Goal: Task Accomplishment & Management: Use online tool/utility

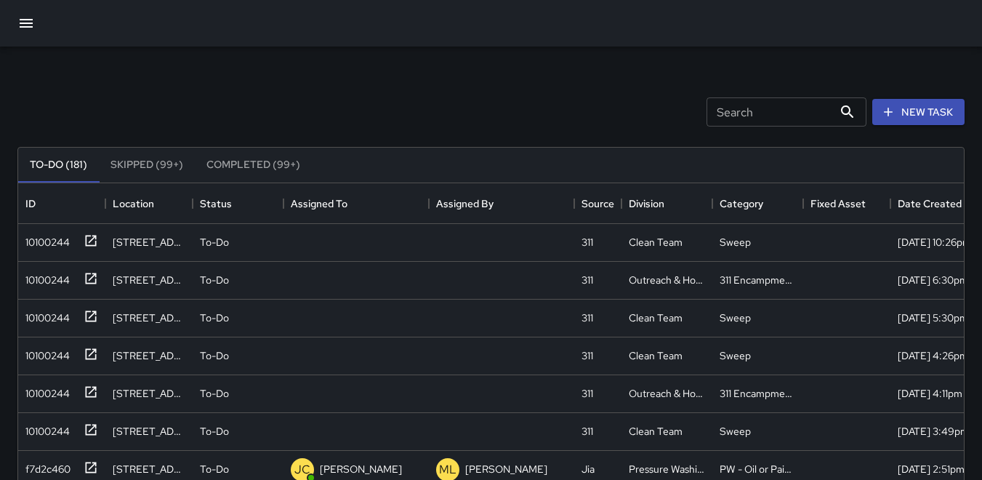
scroll to position [605, 935]
click at [44, 242] on div "10100244" at bounding box center [45, 239] width 50 height 20
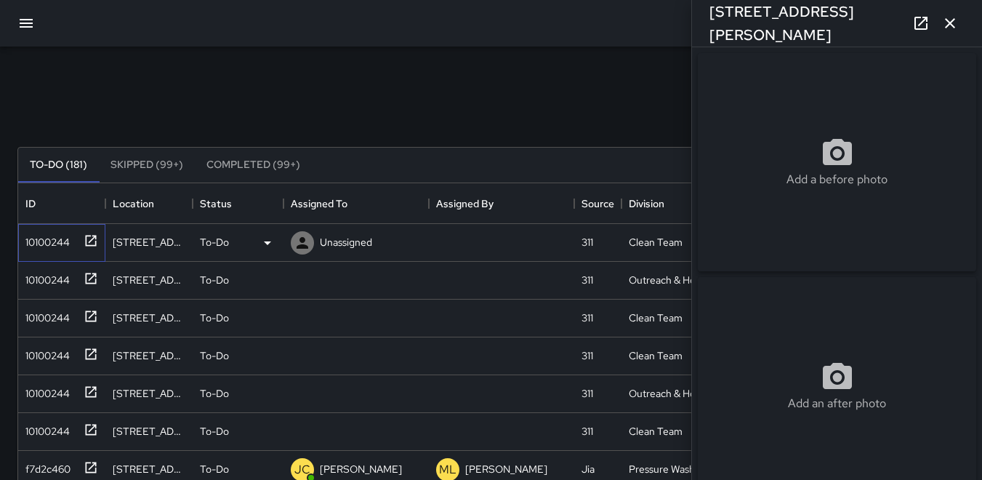
type input "**********"
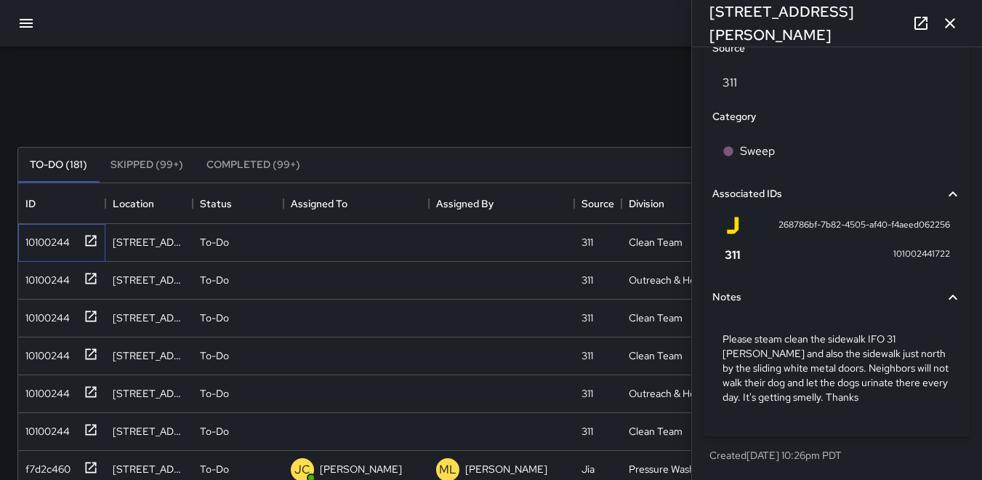
scroll to position [839, 0]
click at [38, 274] on div "10100244" at bounding box center [45, 277] width 50 height 20
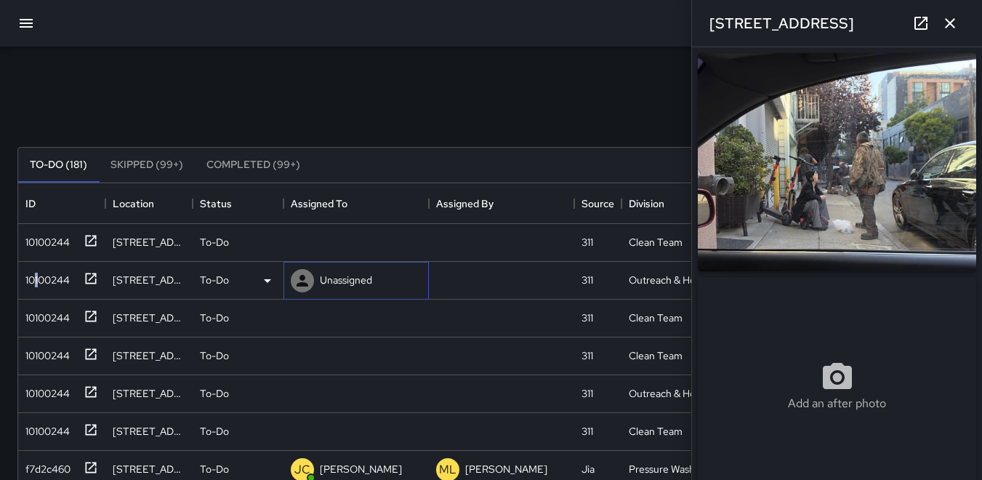
click at [305, 276] on icon at bounding box center [302, 280] width 17 height 17
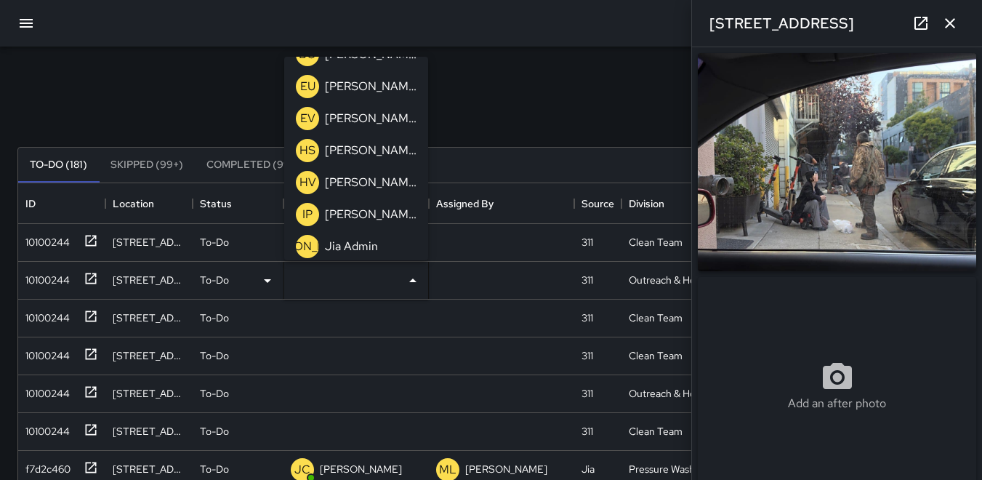
scroll to position [145, 0]
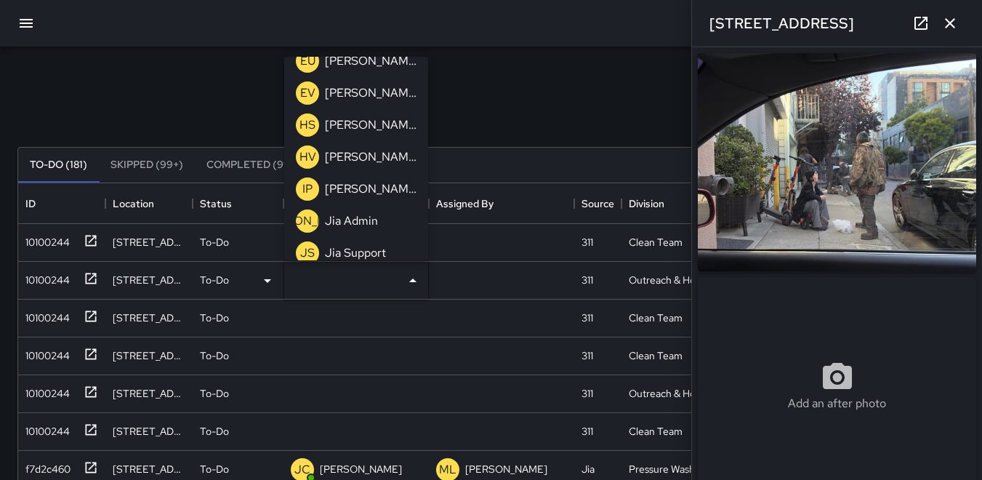
click at [305, 155] on p "HV" at bounding box center [308, 156] width 17 height 17
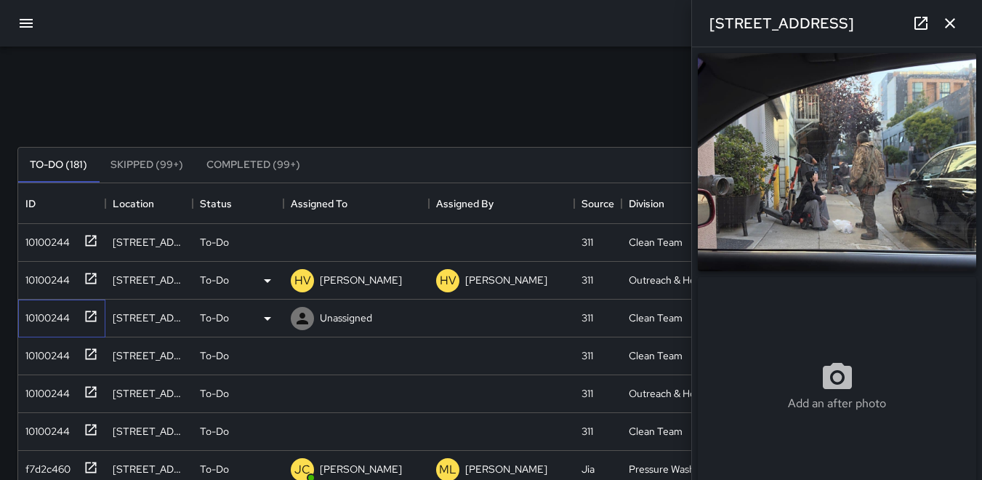
click at [43, 319] on div "10100244" at bounding box center [45, 315] width 50 height 20
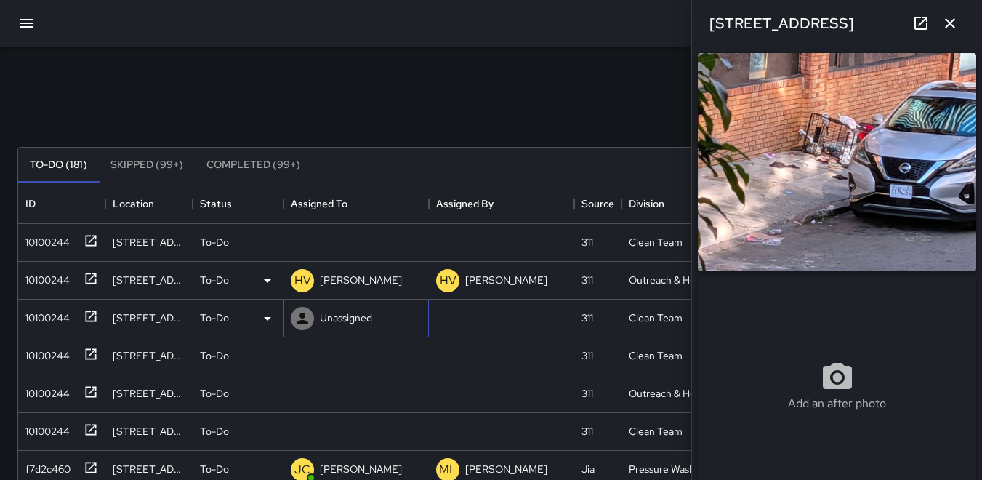
click at [299, 321] on icon at bounding box center [303, 319] width 12 height 12
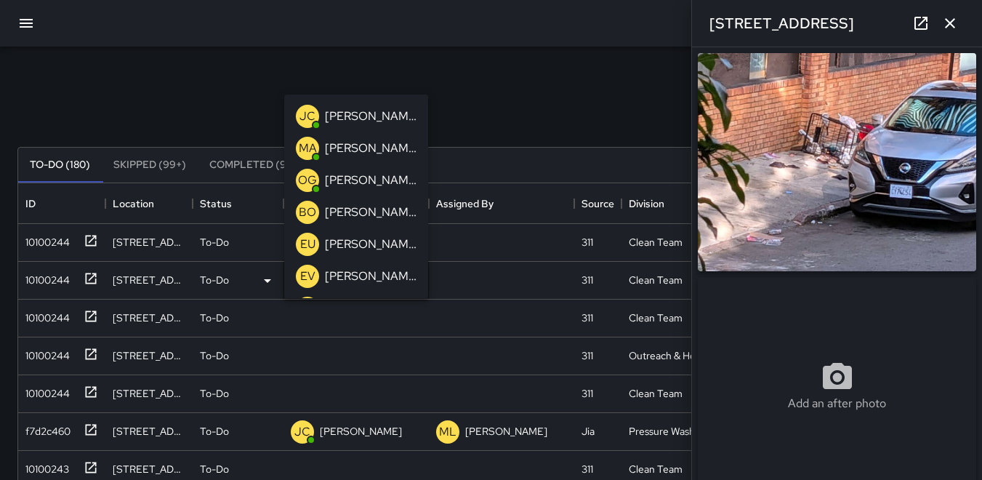
click at [305, 213] on p "BO" at bounding box center [307, 212] width 17 height 17
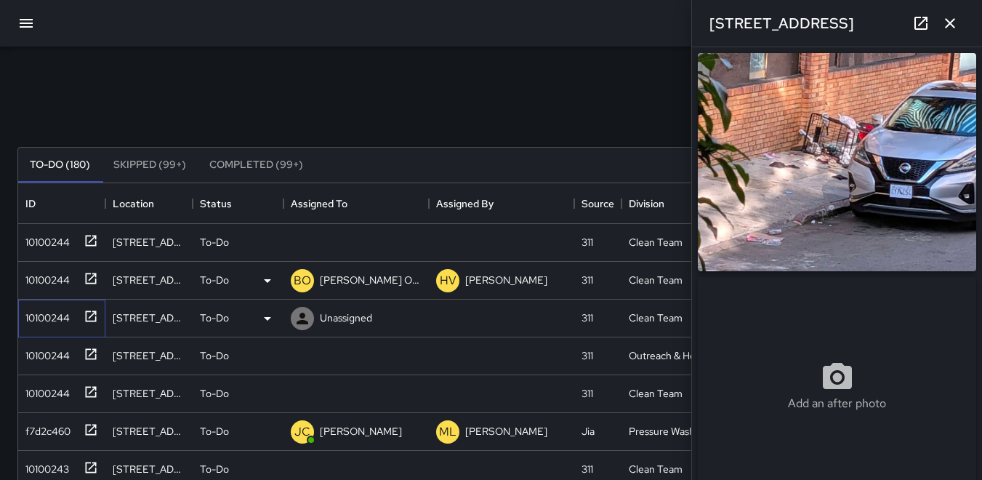
click at [44, 319] on div "10100244" at bounding box center [45, 315] width 50 height 20
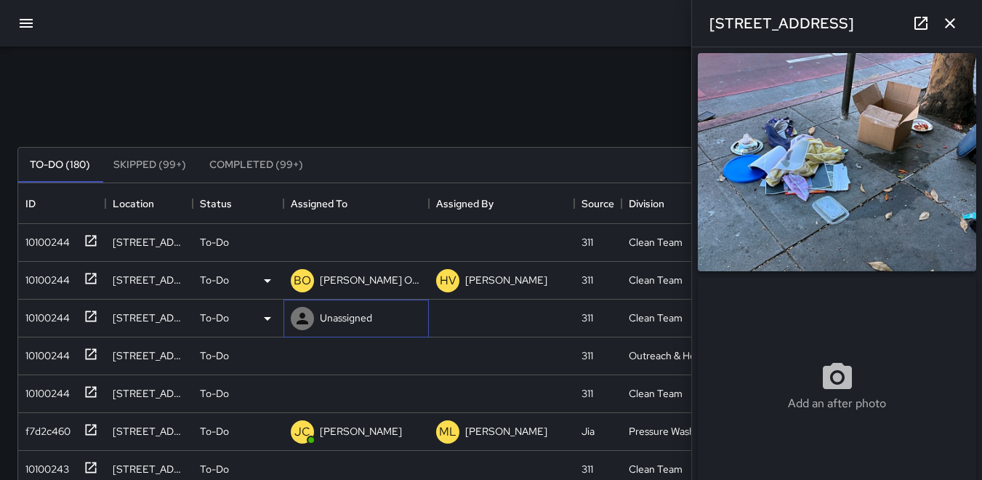
click at [298, 316] on icon at bounding box center [302, 318] width 17 height 17
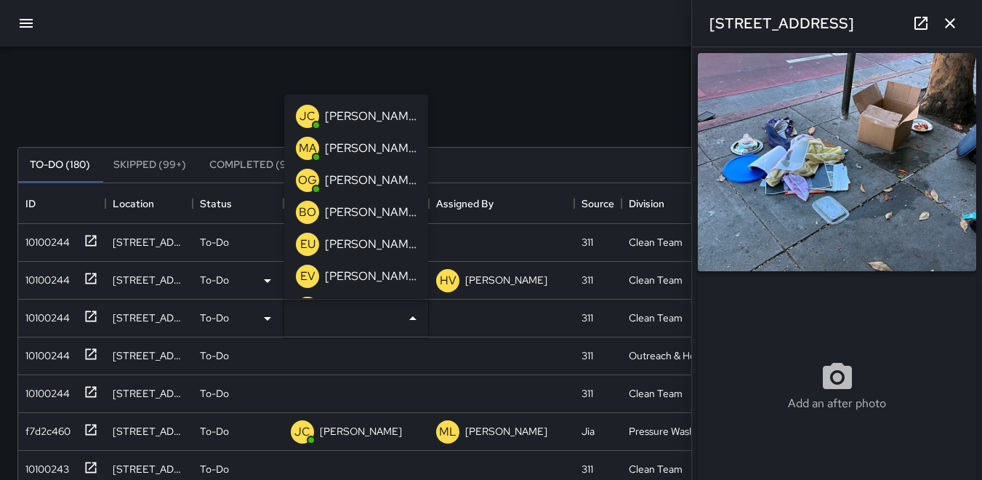
click at [312, 210] on p "BO" at bounding box center [307, 212] width 17 height 17
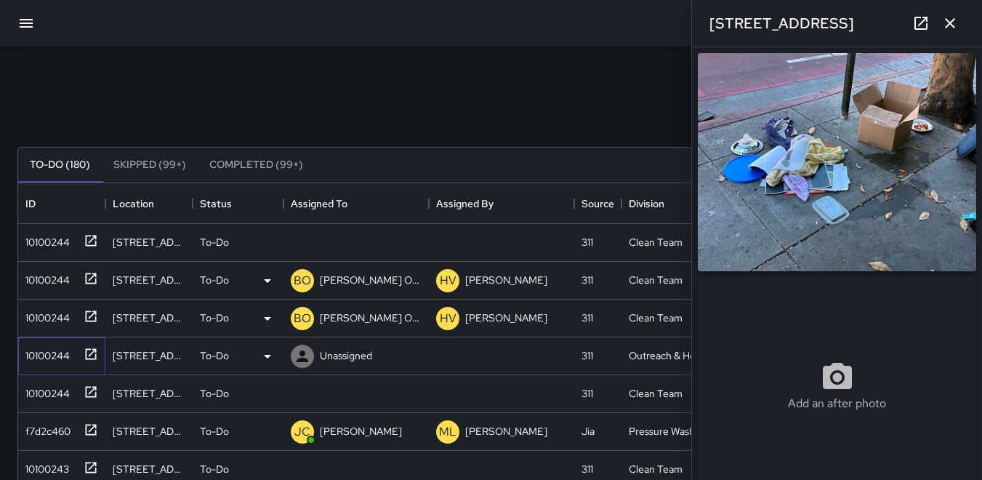
click at [55, 359] on div "10100244" at bounding box center [45, 353] width 50 height 20
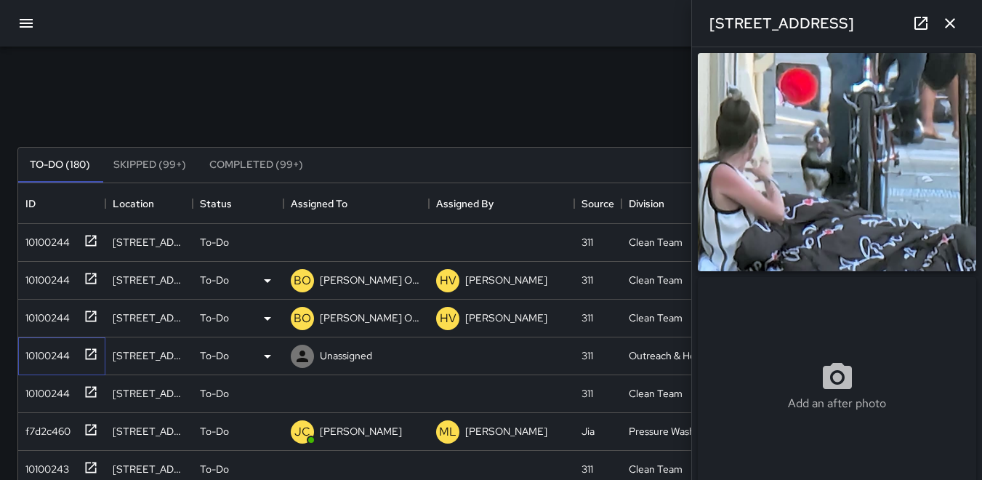
type input "**********"
click at [303, 360] on icon at bounding box center [303, 357] width 12 height 12
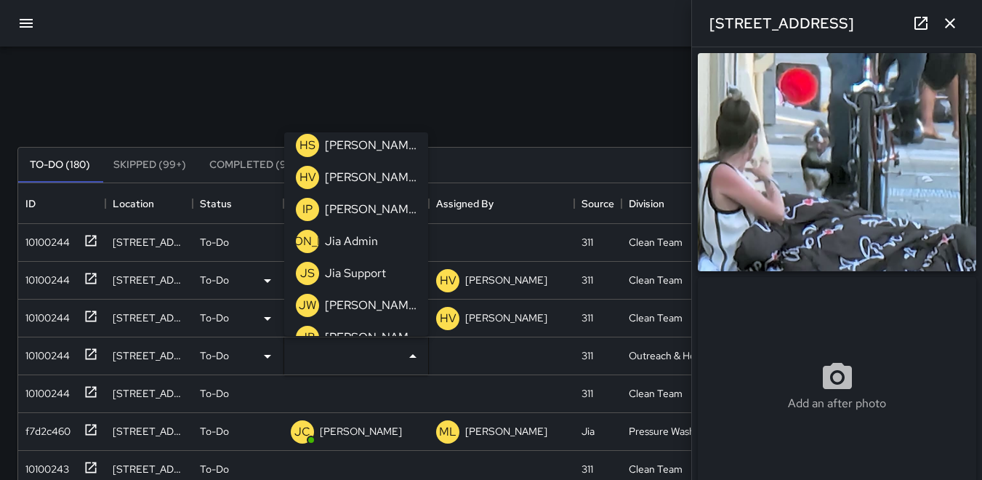
scroll to position [218, 0]
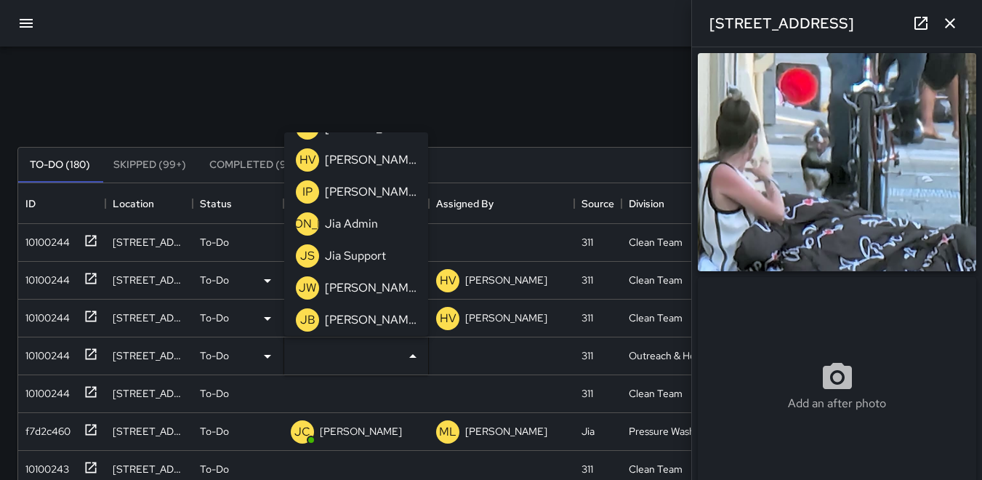
click at [303, 159] on p "HV" at bounding box center [308, 159] width 17 height 17
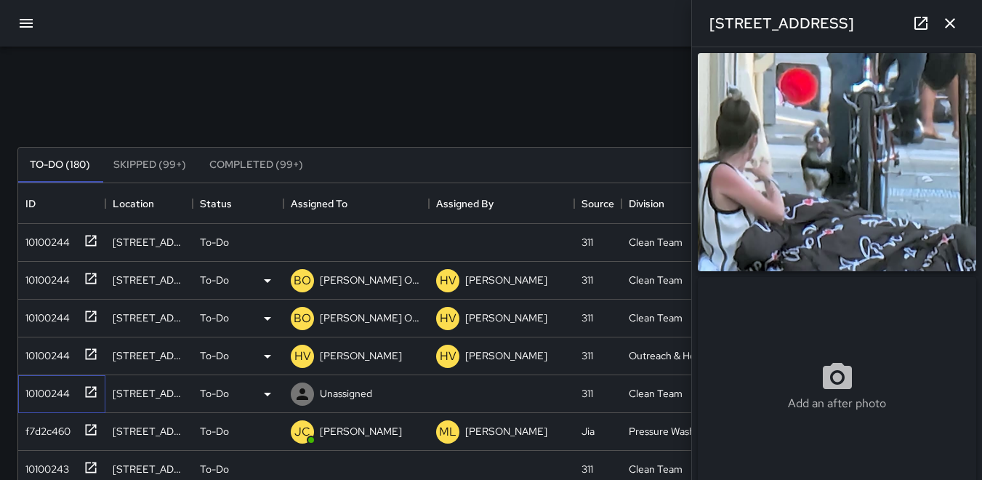
click at [70, 396] on div "10100244" at bounding box center [45, 390] width 50 height 20
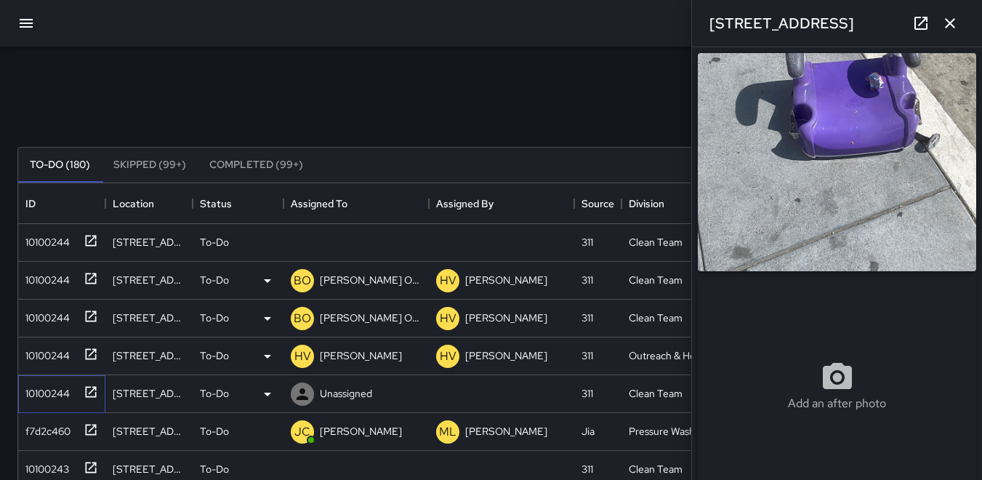
type input "**********"
click at [304, 393] on icon at bounding box center [302, 393] width 17 height 17
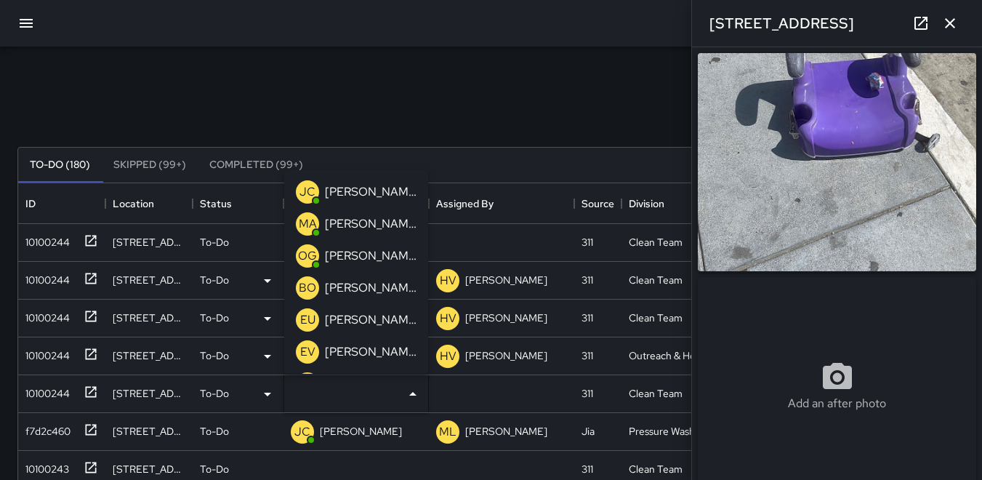
click at [305, 287] on p "BO" at bounding box center [307, 287] width 17 height 17
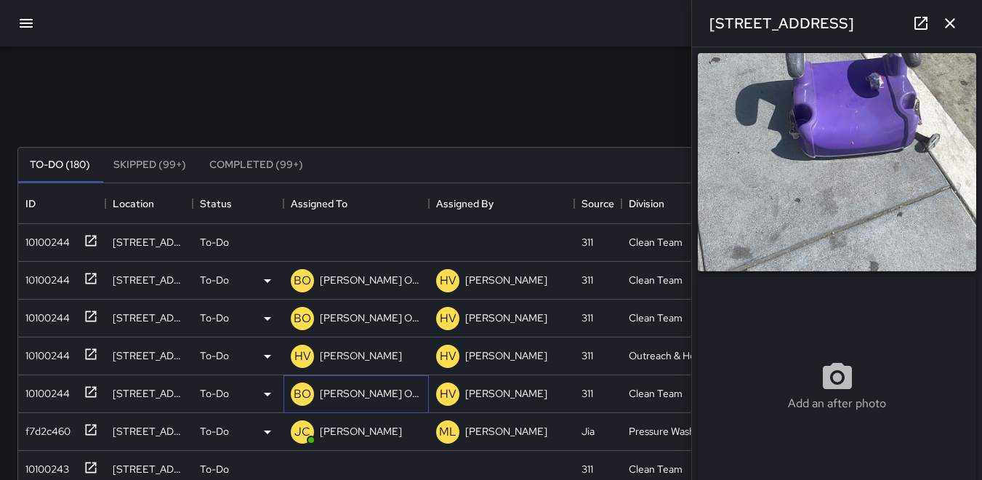
scroll to position [73, 0]
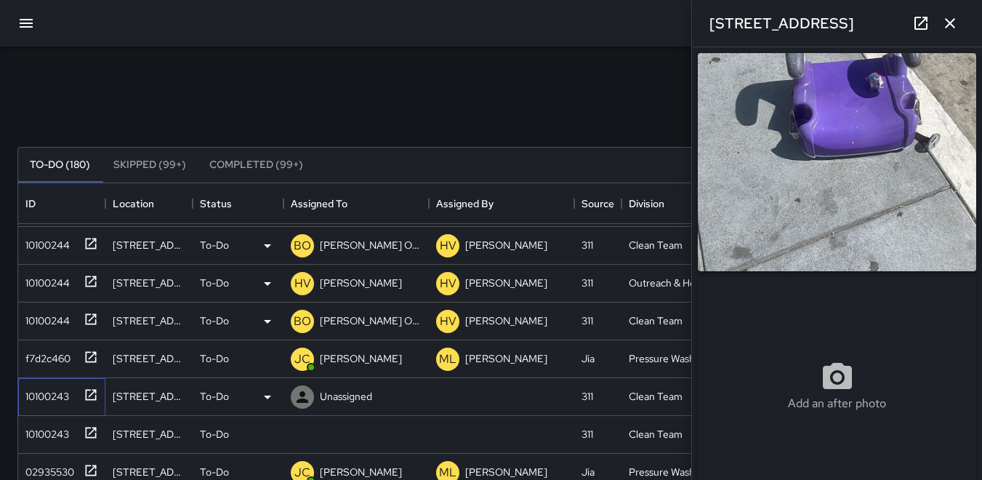
click at [43, 396] on div "10100243" at bounding box center [44, 393] width 49 height 20
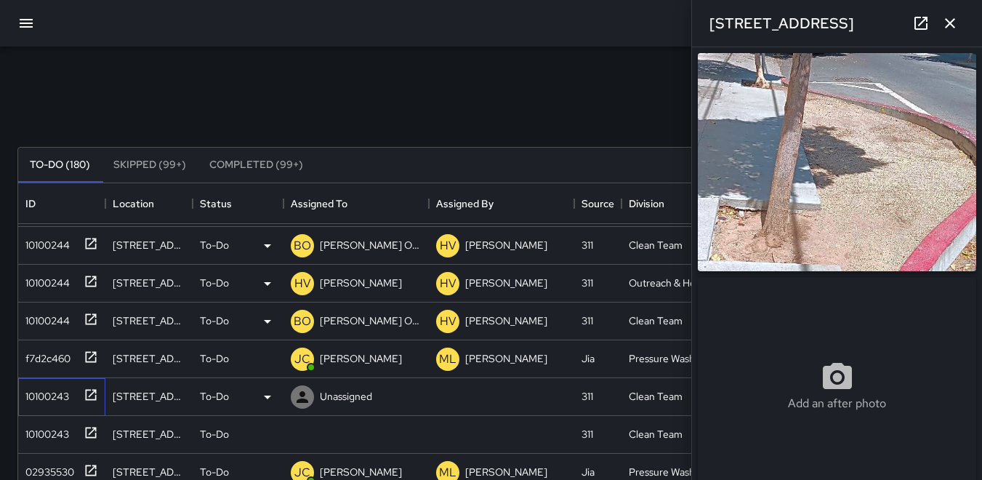
type input "**********"
click at [955, 26] on icon "button" at bounding box center [950, 23] width 17 height 17
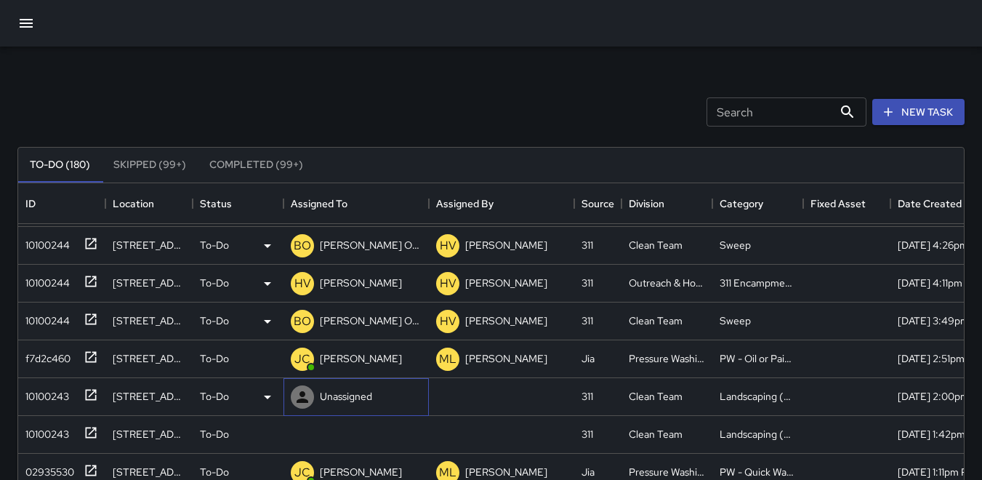
click at [299, 396] on icon at bounding box center [302, 396] width 17 height 17
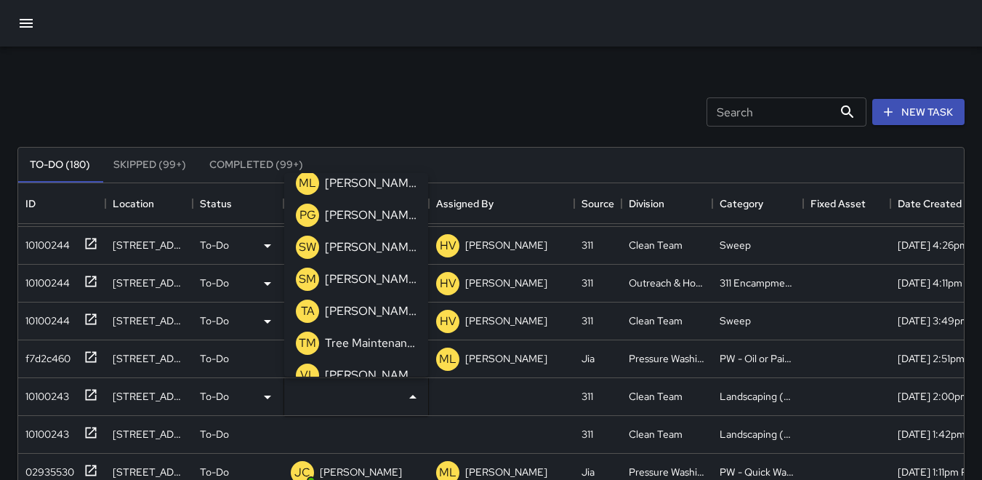
scroll to position [576, 0]
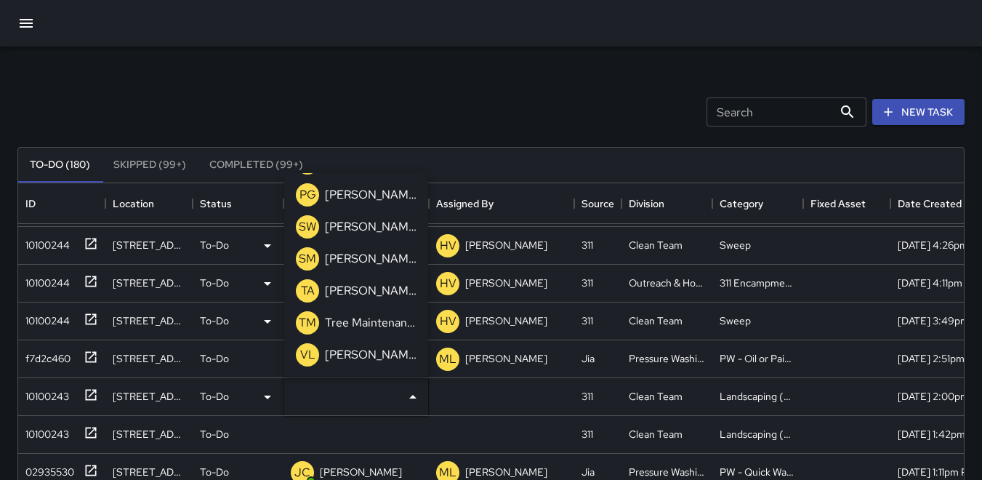
click at [306, 321] on p "TM" at bounding box center [307, 322] width 17 height 17
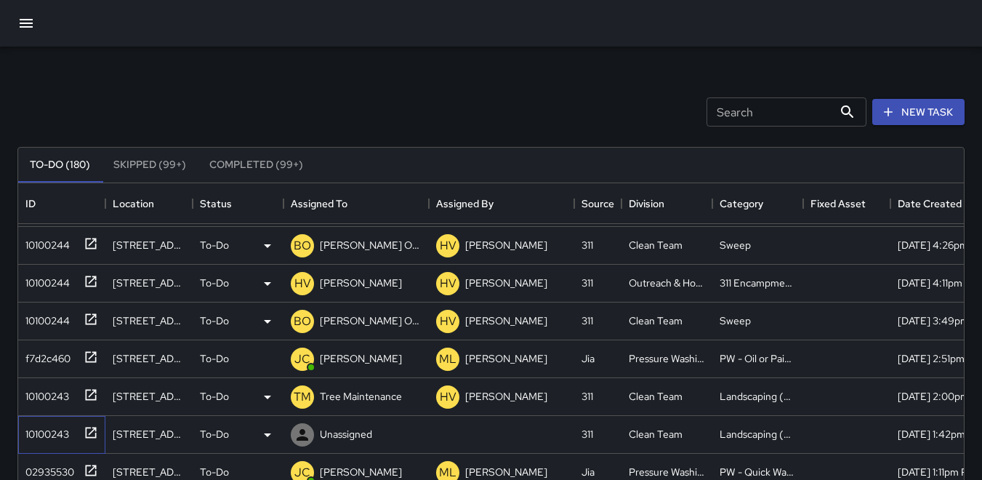
click at [63, 431] on div "10100243" at bounding box center [44, 431] width 49 height 20
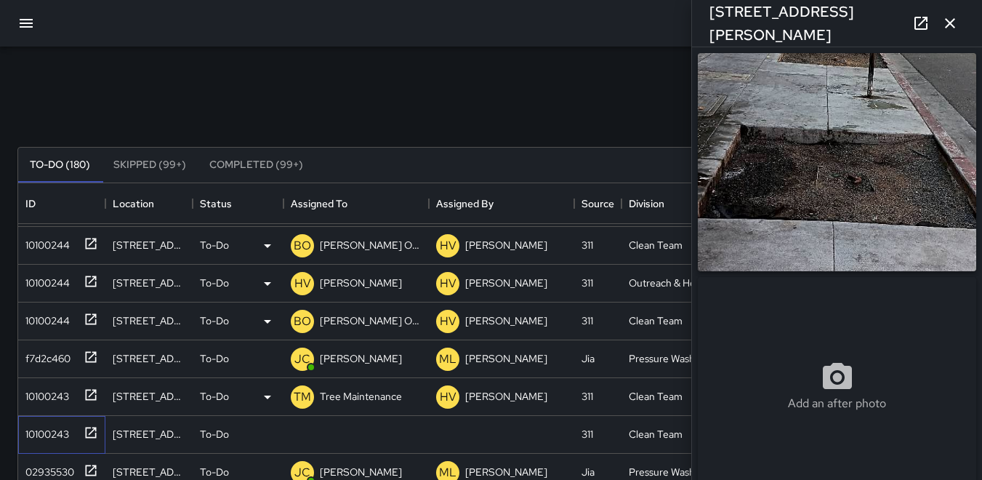
type input "**********"
click at [304, 430] on icon at bounding box center [303, 435] width 12 height 12
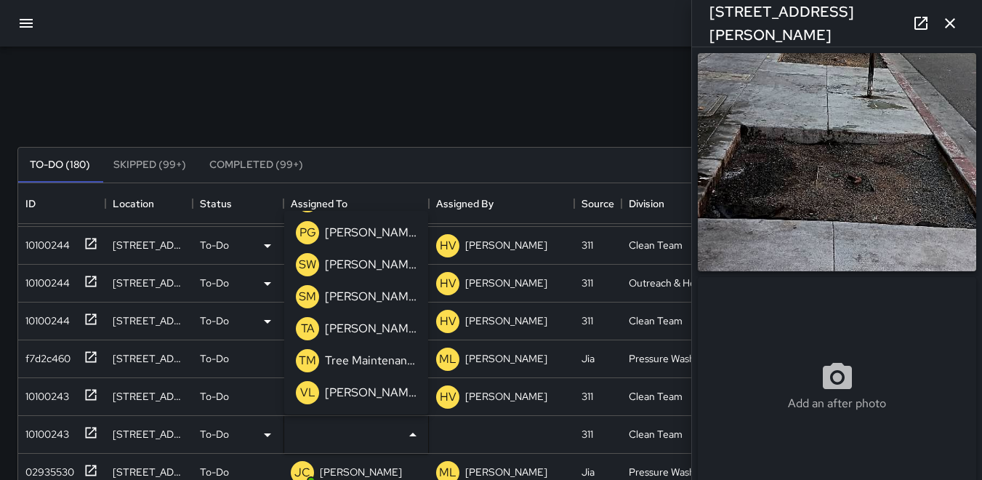
click at [303, 359] on p "TM" at bounding box center [307, 360] width 17 height 17
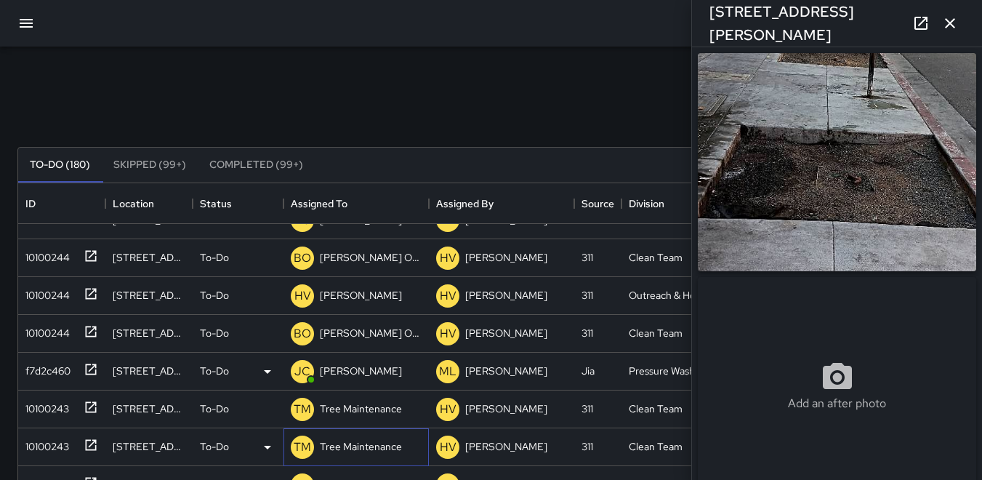
scroll to position [0, 0]
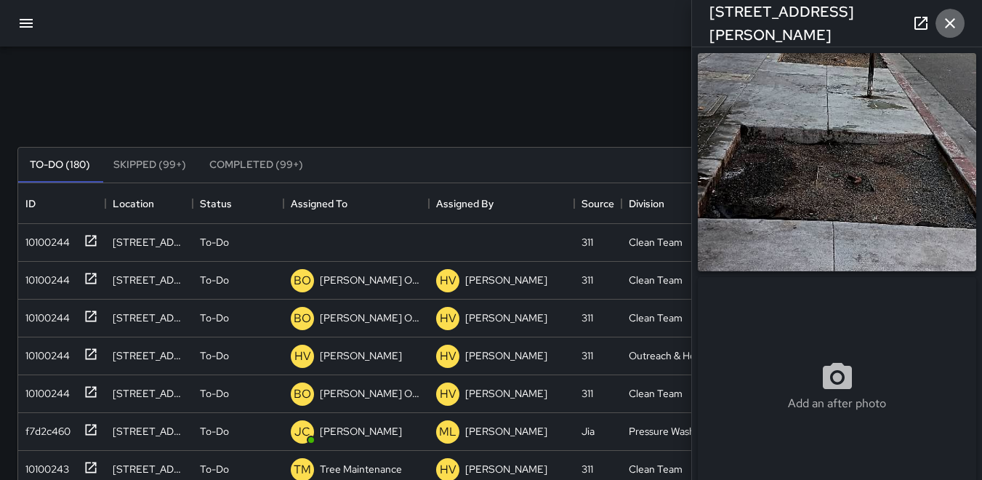
drag, startPoint x: 950, startPoint y: 18, endPoint x: 943, endPoint y: 36, distance: 19.6
click at [950, 20] on icon "button" at bounding box center [950, 23] width 17 height 17
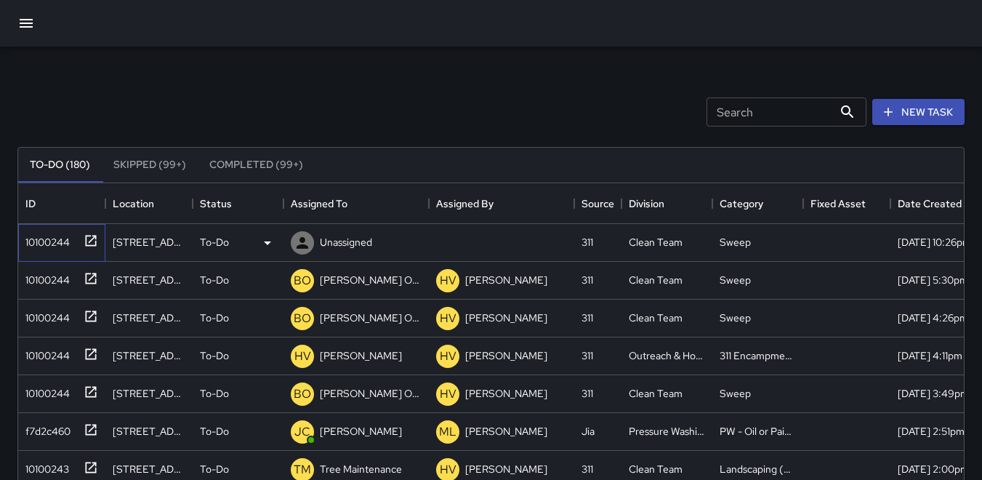
click at [51, 247] on div "10100244" at bounding box center [45, 239] width 50 height 20
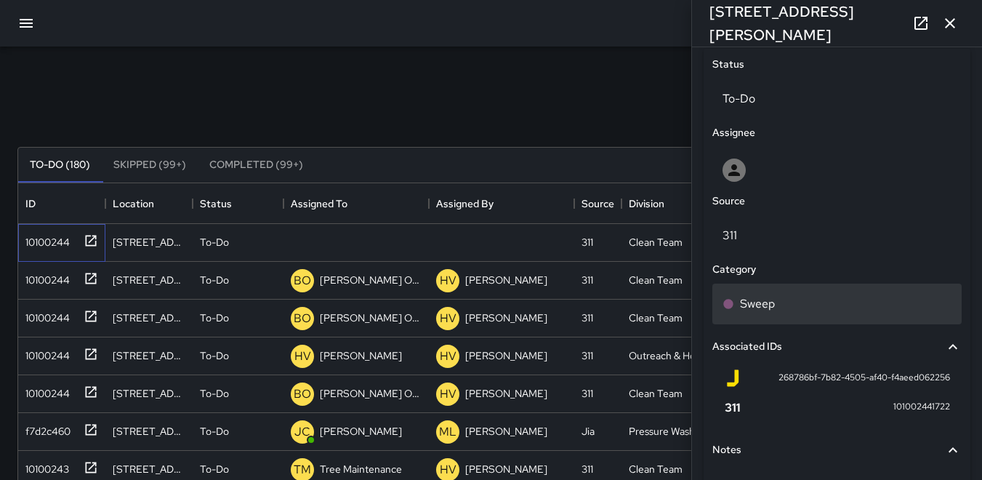
scroll to position [654, 0]
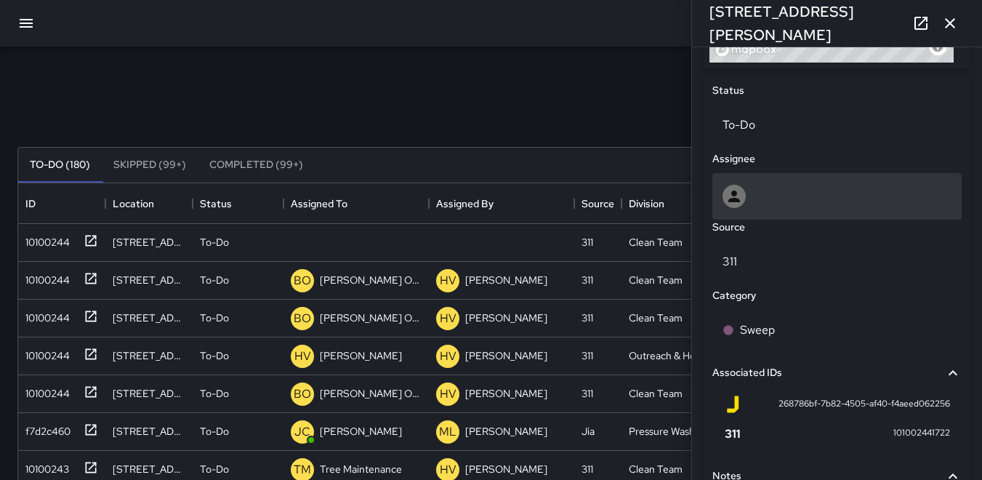
click at [734, 202] on icon at bounding box center [735, 197] width 12 height 12
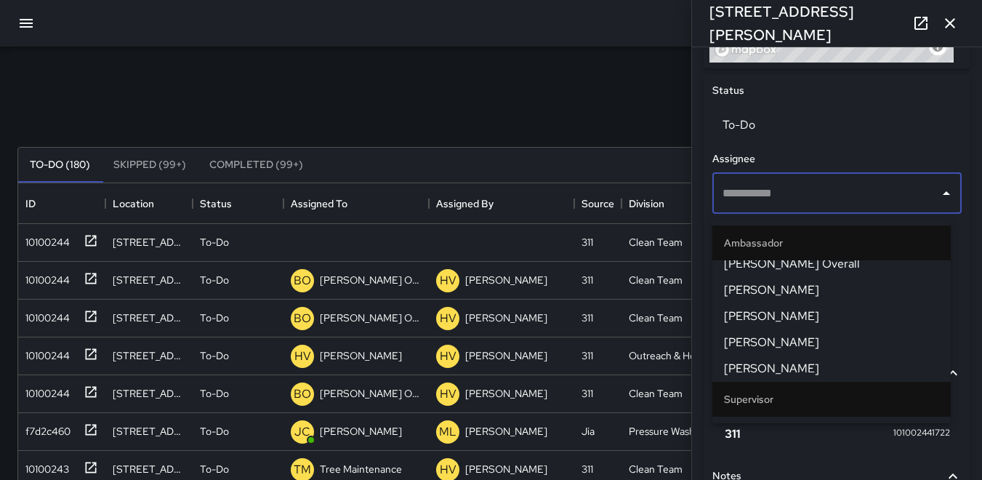
scroll to position [218, 0]
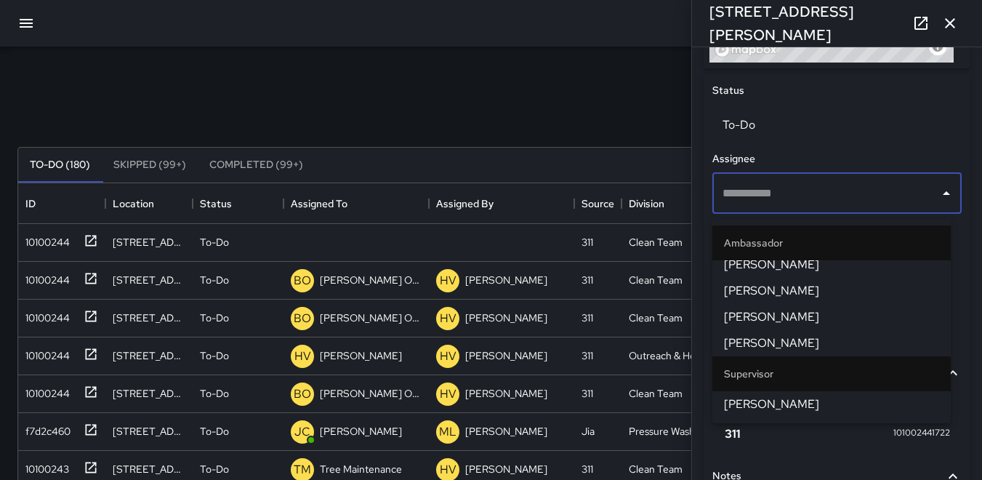
click at [745, 335] on span "[PERSON_NAME]" at bounding box center [831, 343] width 215 height 17
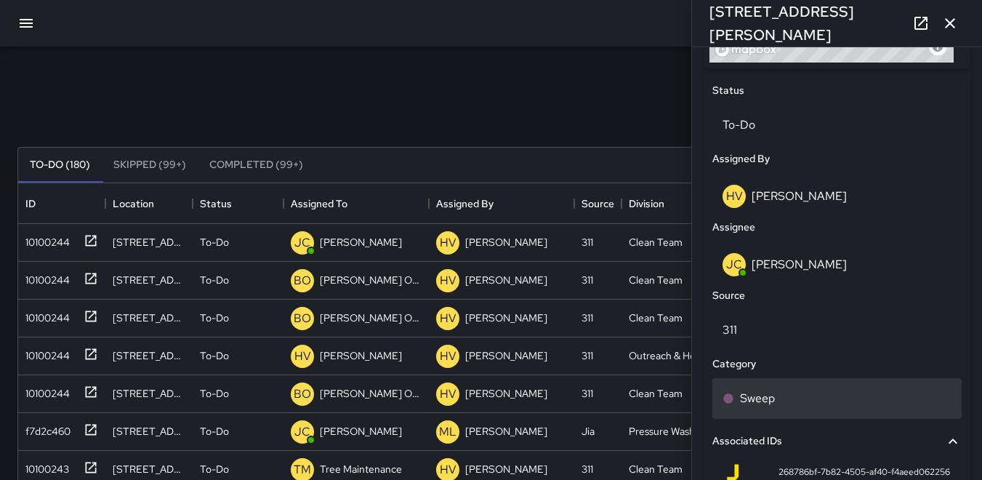
click at [750, 403] on p "Sweep" at bounding box center [757, 398] width 35 height 17
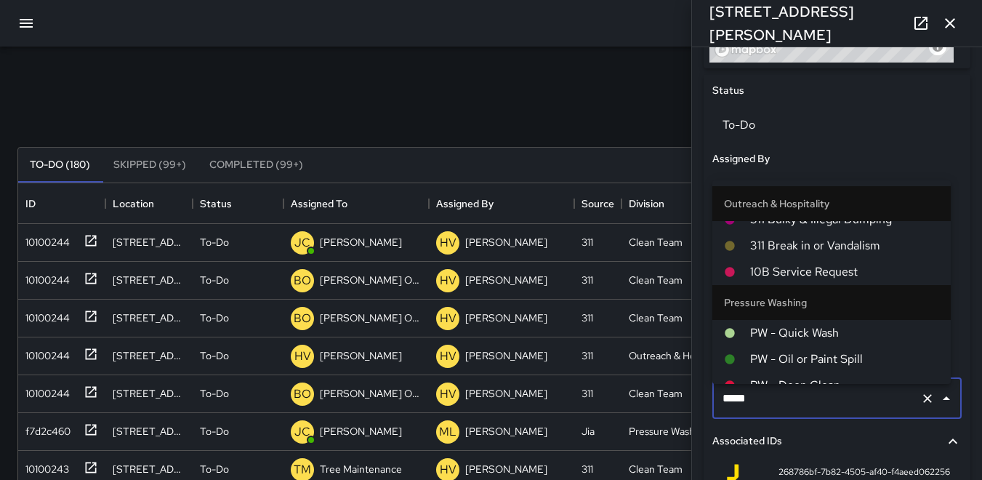
scroll to position [1309, 0]
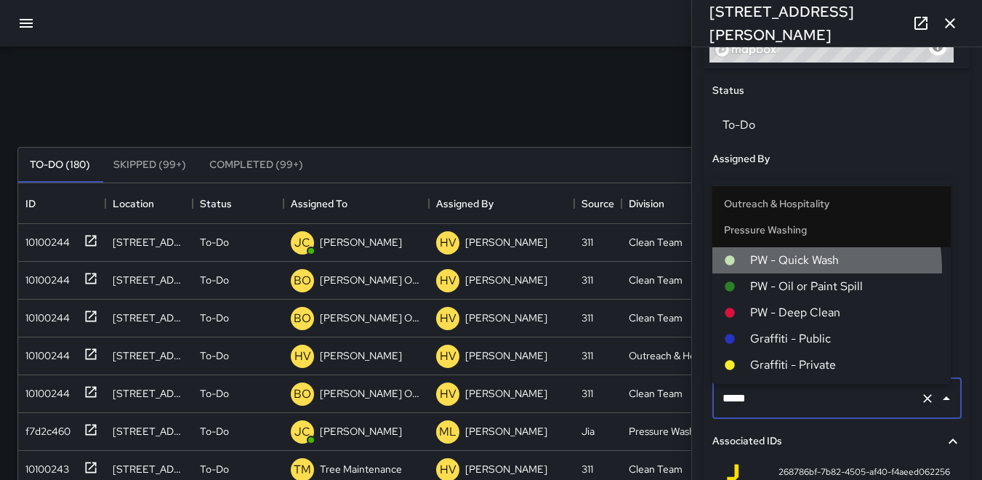
click at [797, 268] on span "PW - Quick Wash" at bounding box center [844, 260] width 189 height 17
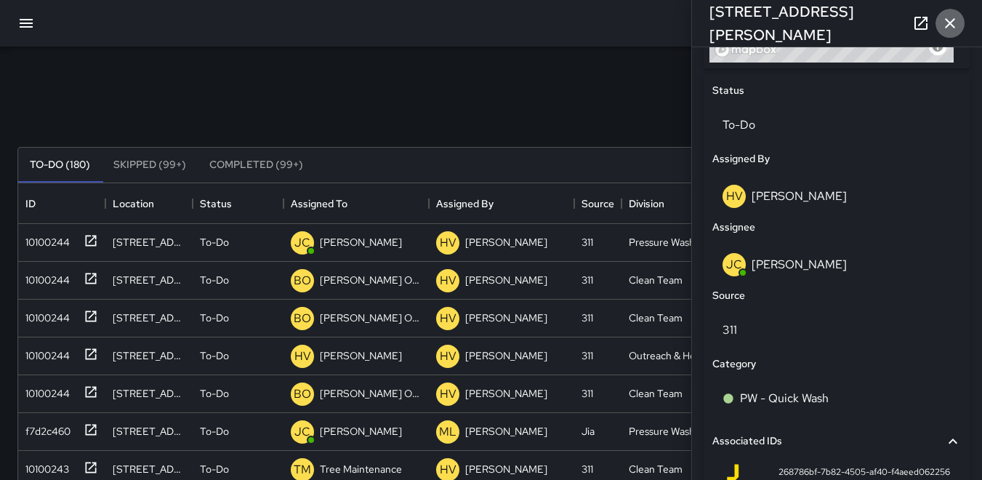
click at [949, 26] on icon "button" at bounding box center [950, 23] width 17 height 17
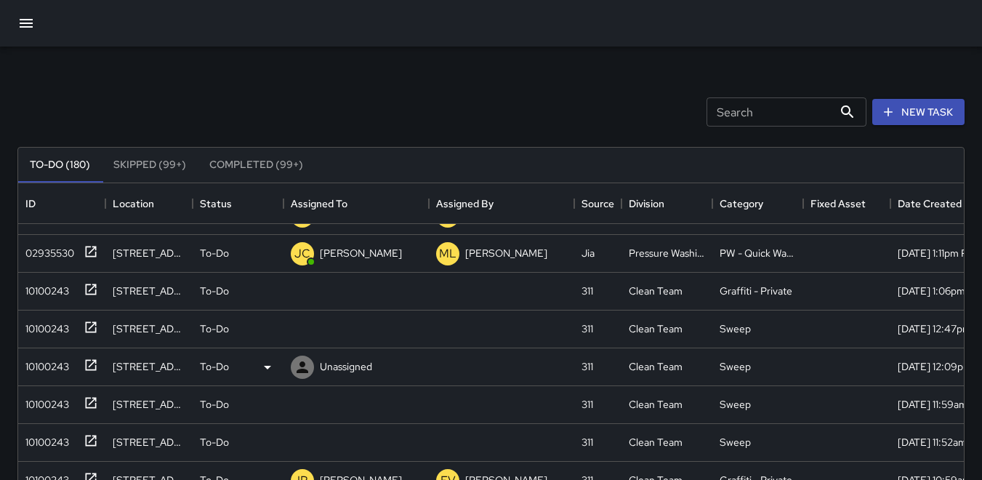
scroll to position [291, 0]
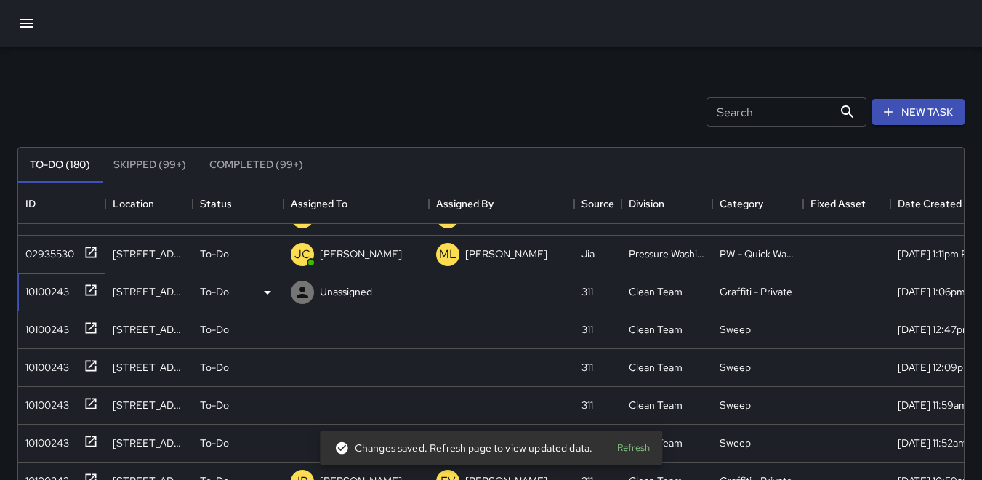
click at [52, 289] on div "10100243" at bounding box center [44, 289] width 49 height 20
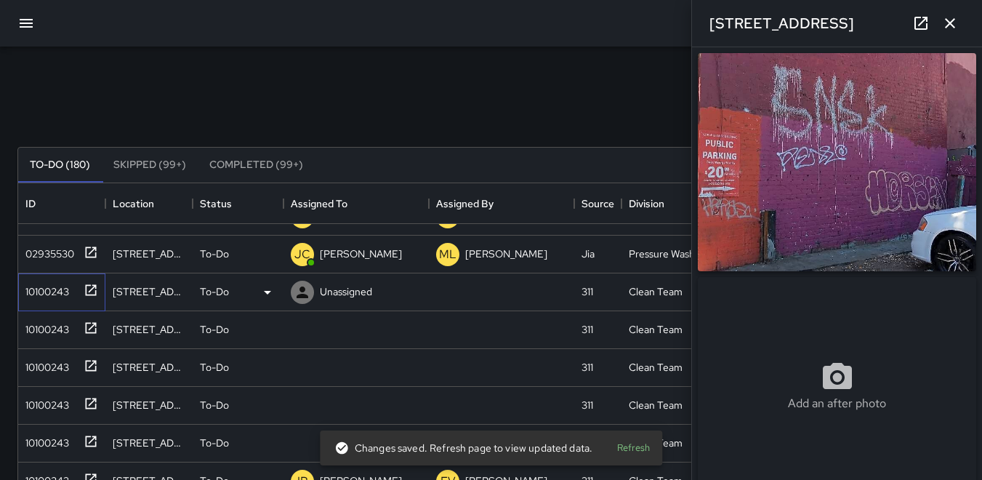
type input "**********"
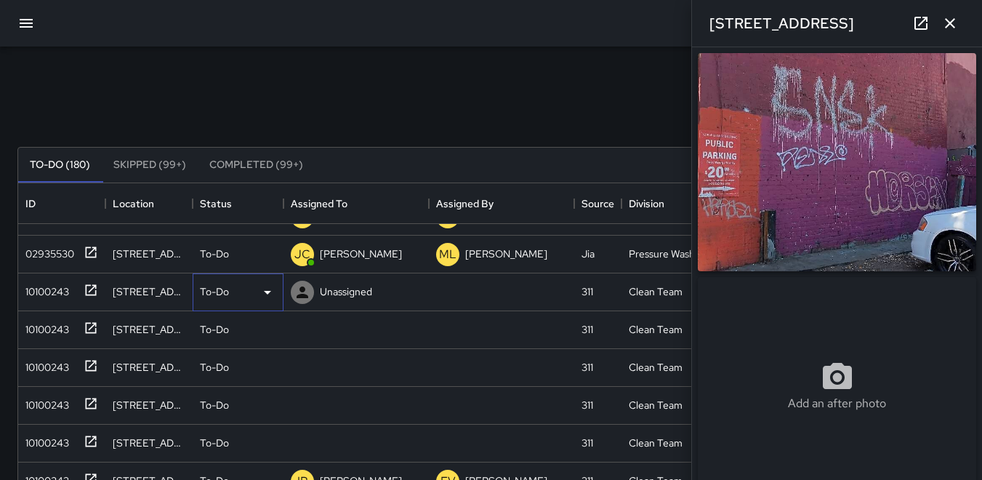
click at [267, 291] on icon at bounding box center [267, 293] width 7 height 4
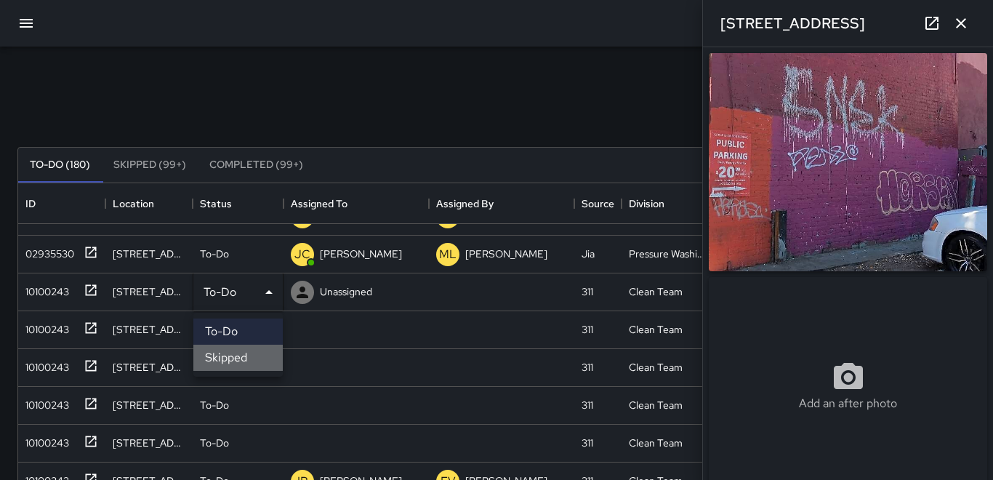
click at [247, 353] on li "Skipped" at bounding box center [237, 358] width 89 height 26
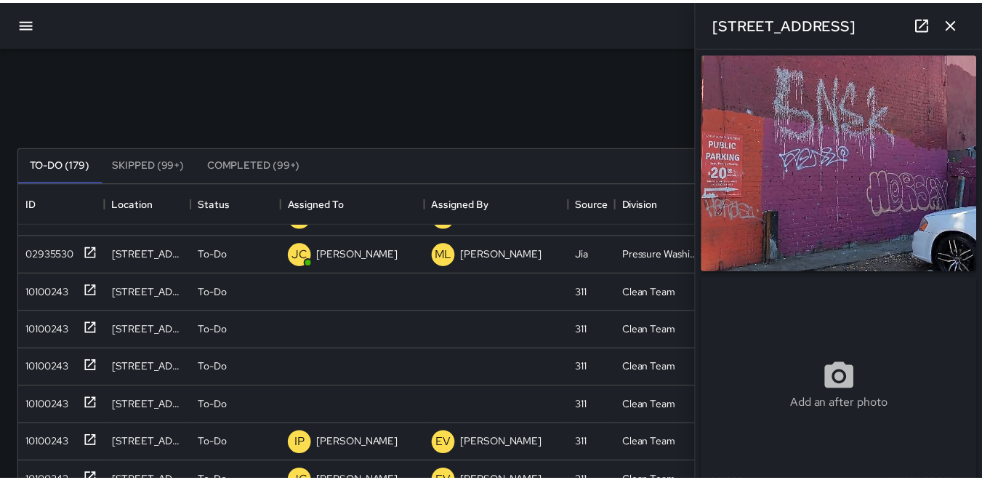
scroll to position [12, 12]
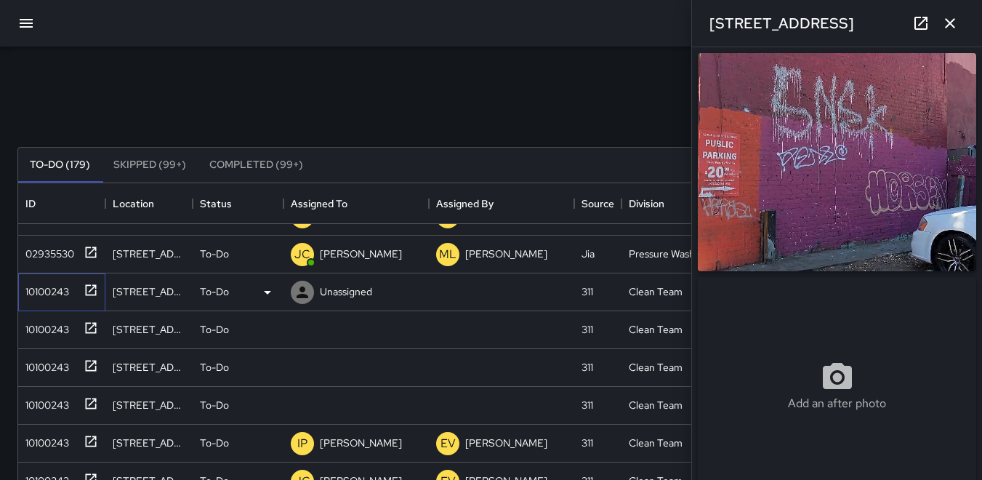
click at [38, 284] on div "10100243" at bounding box center [44, 289] width 49 height 20
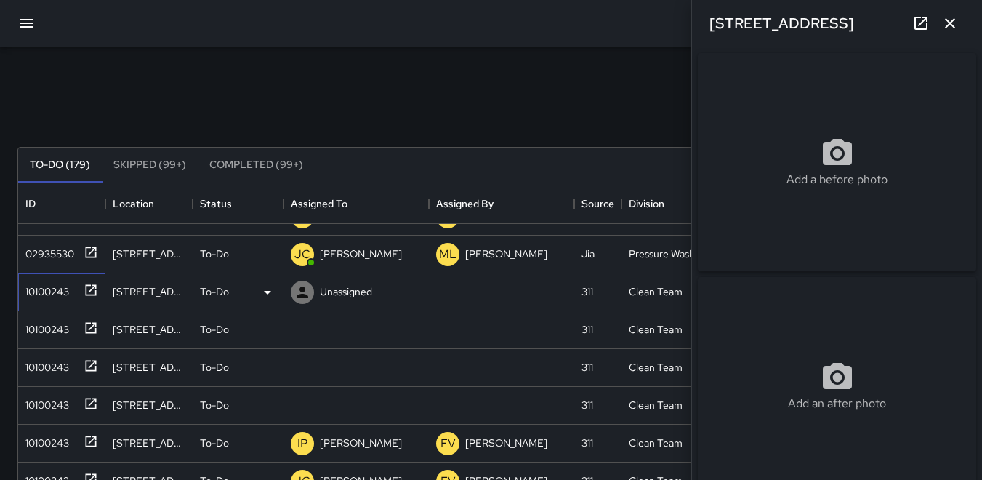
type input "**********"
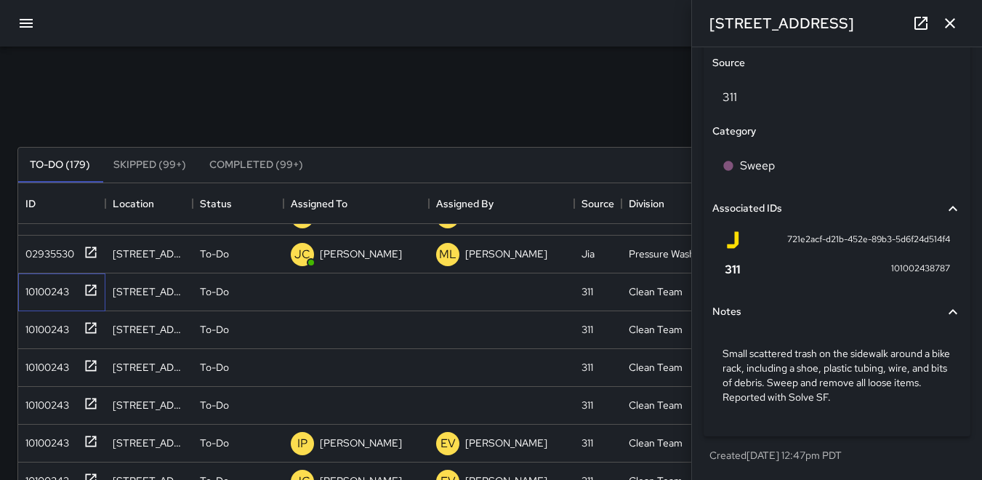
scroll to position [825, 0]
click at [306, 297] on icon at bounding box center [303, 293] width 12 height 12
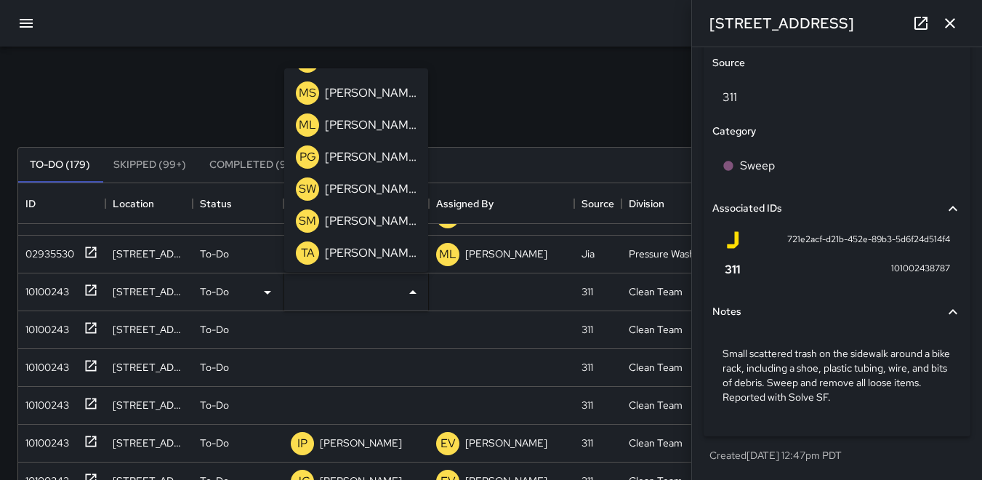
scroll to position [576, 0]
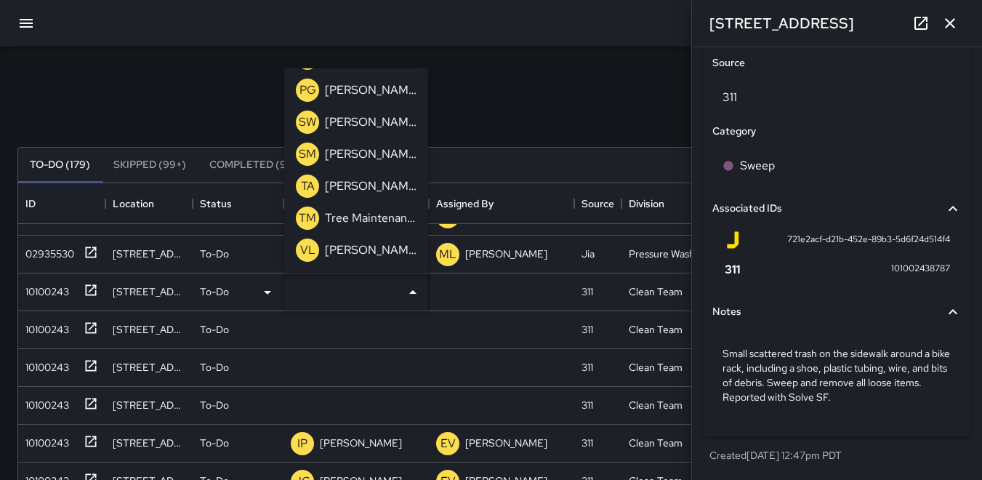
click at [305, 185] on p "TA" at bounding box center [308, 185] width 14 height 17
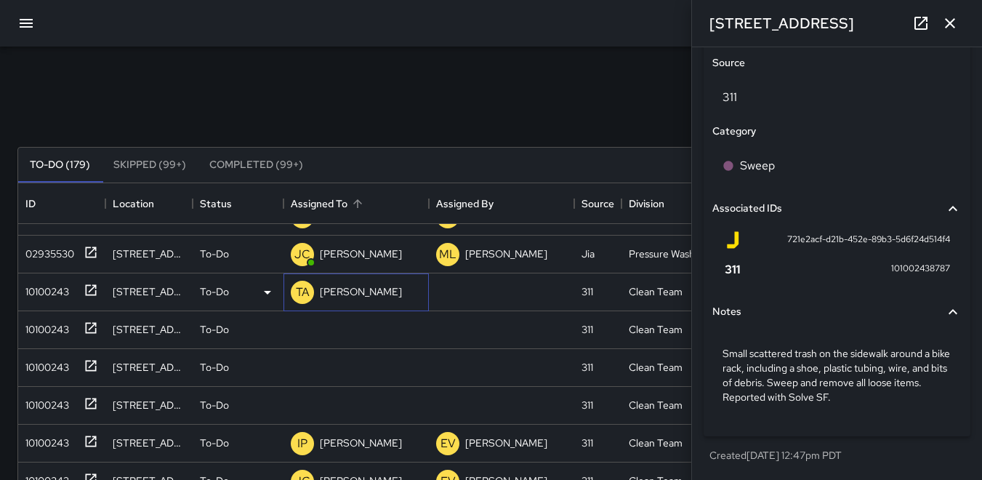
scroll to position [893, 0]
click at [34, 330] on div "10100243" at bounding box center [44, 326] width 49 height 20
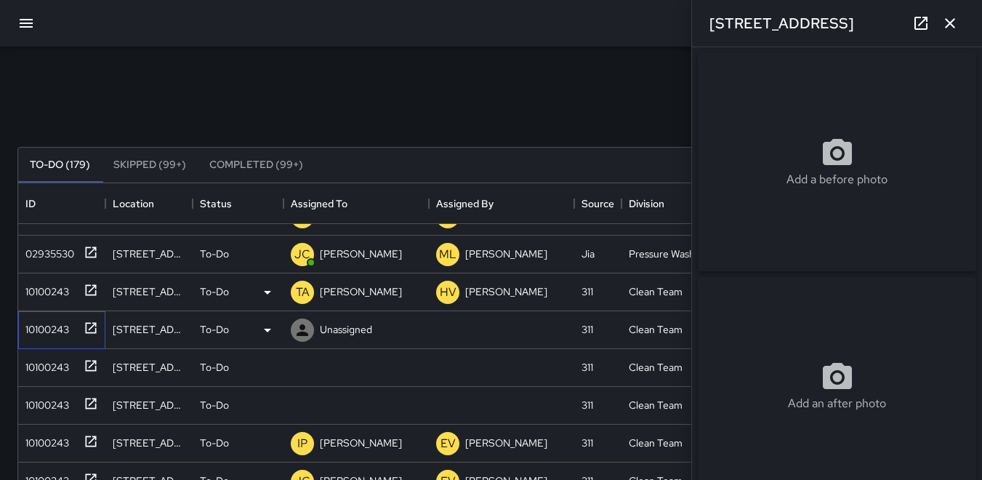
type input "**********"
click at [950, 24] on icon "button" at bounding box center [950, 23] width 10 height 10
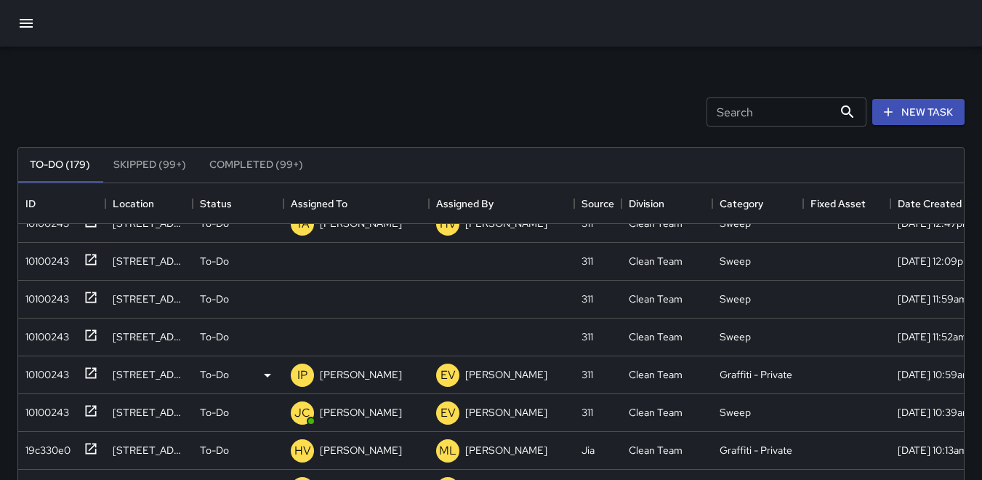
scroll to position [291, 0]
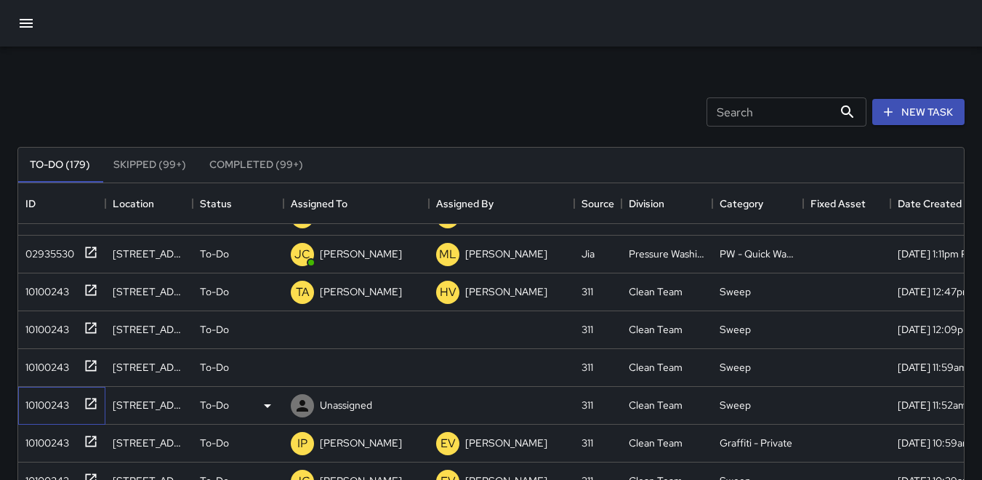
click at [55, 408] on div "10100243" at bounding box center [44, 402] width 49 height 20
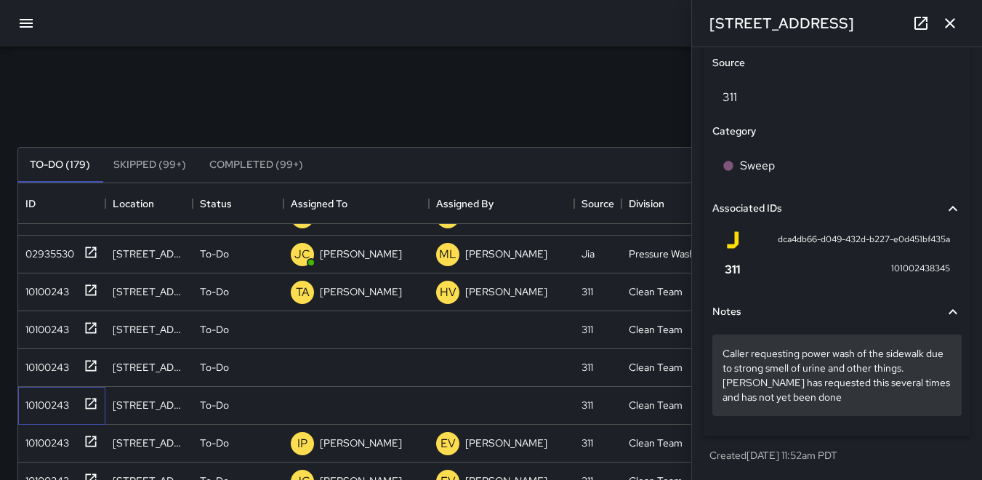
scroll to position [825, 0]
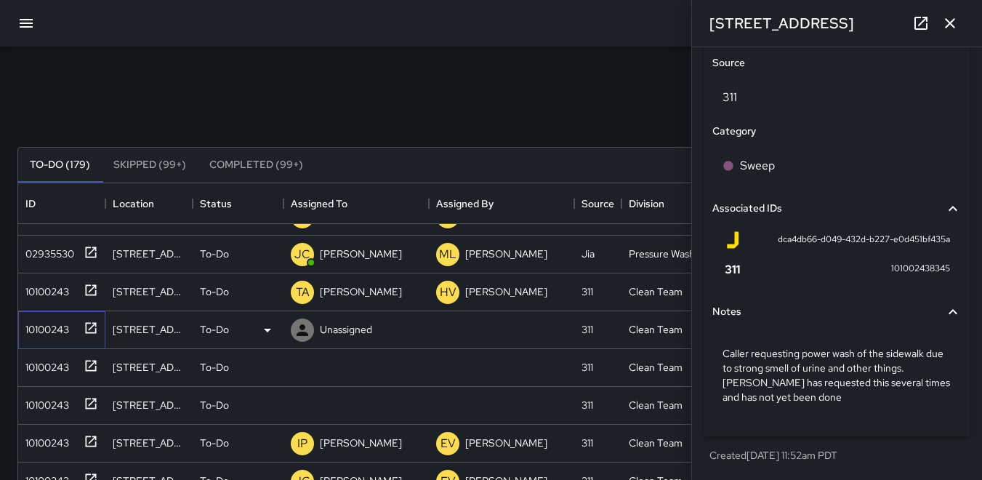
click at [49, 321] on div "10100243" at bounding box center [44, 326] width 49 height 20
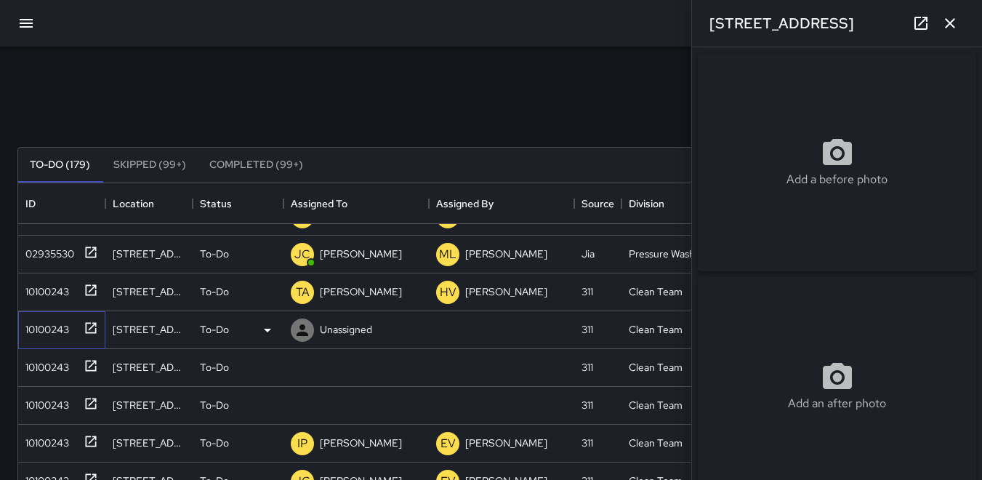
type input "**********"
click at [948, 26] on icon "button" at bounding box center [950, 23] width 10 height 10
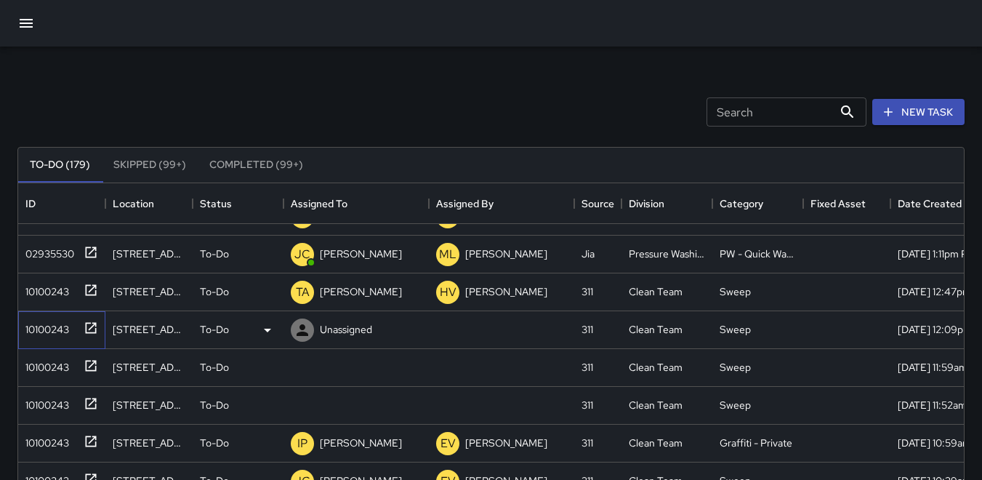
click at [44, 331] on div "10100243" at bounding box center [44, 326] width 49 height 20
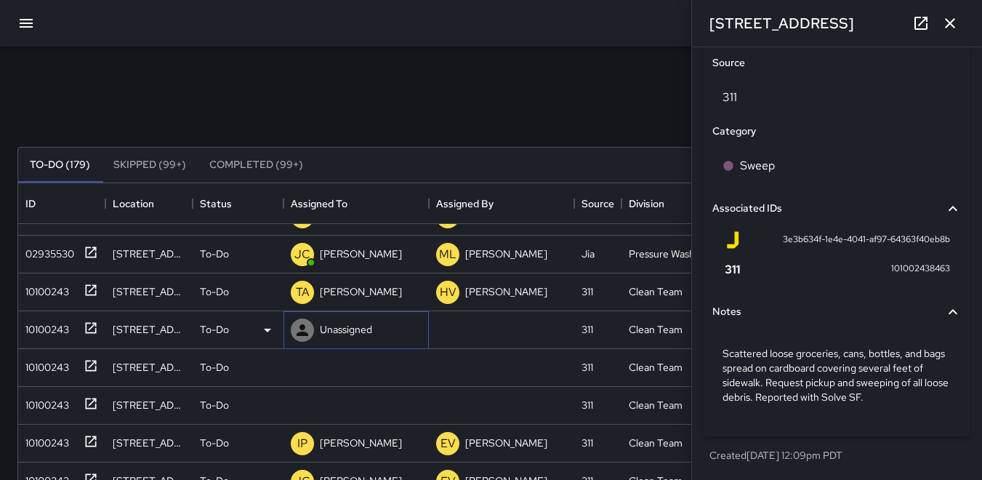
click at [299, 333] on icon at bounding box center [303, 330] width 12 height 12
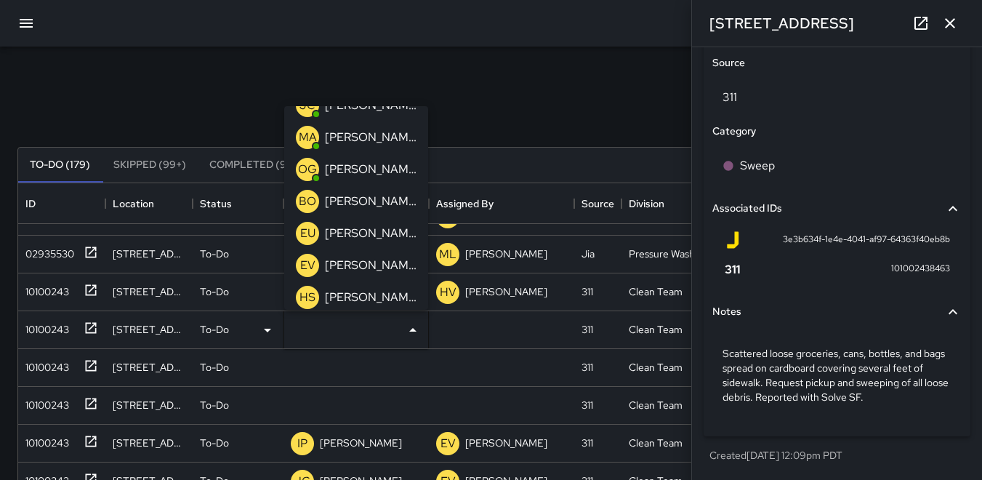
scroll to position [0, 0]
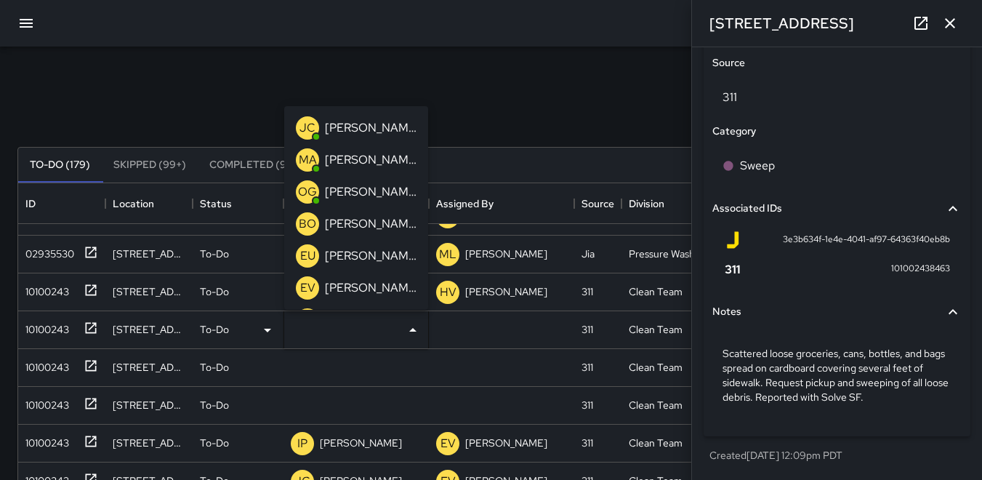
click at [303, 157] on p "MA" at bounding box center [308, 159] width 18 height 17
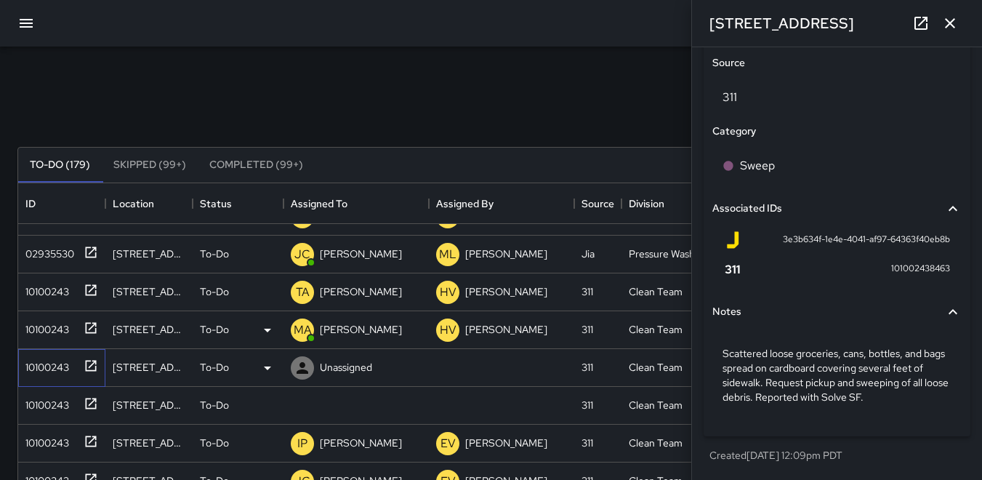
click at [47, 371] on div "10100243" at bounding box center [44, 364] width 49 height 20
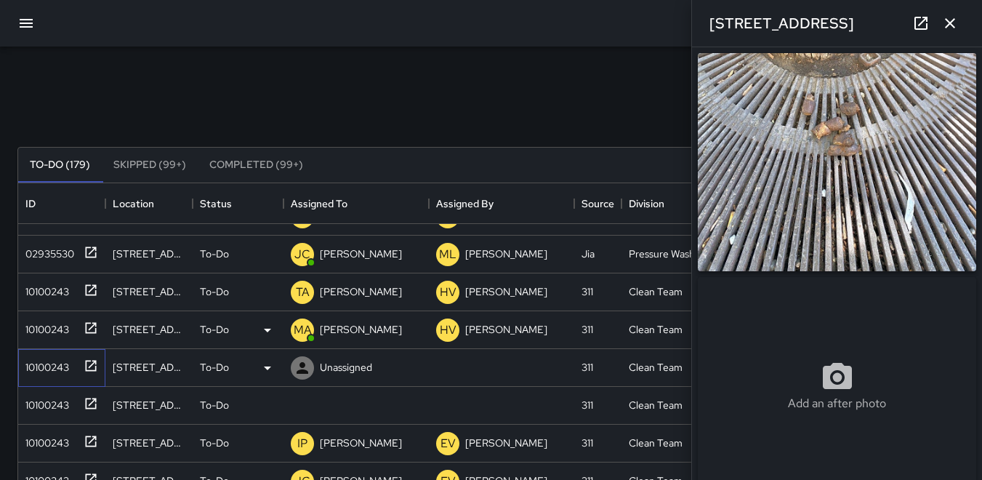
type input "**********"
click at [307, 369] on icon at bounding box center [302, 367] width 17 height 17
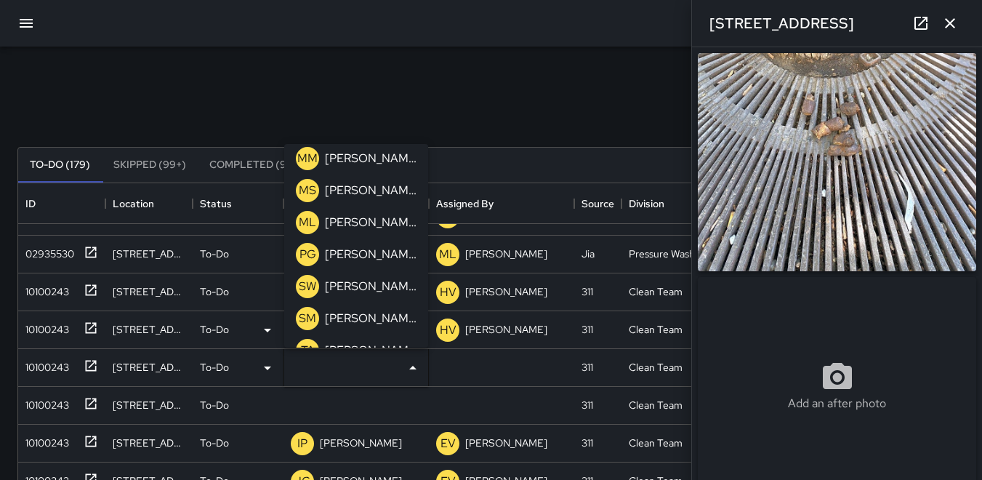
scroll to position [509, 0]
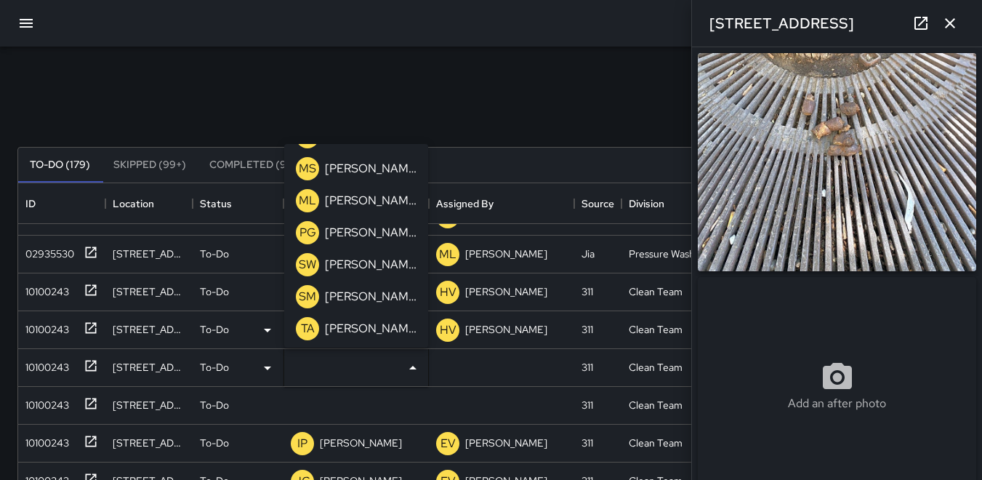
click at [300, 323] on div "TA" at bounding box center [307, 328] width 23 height 23
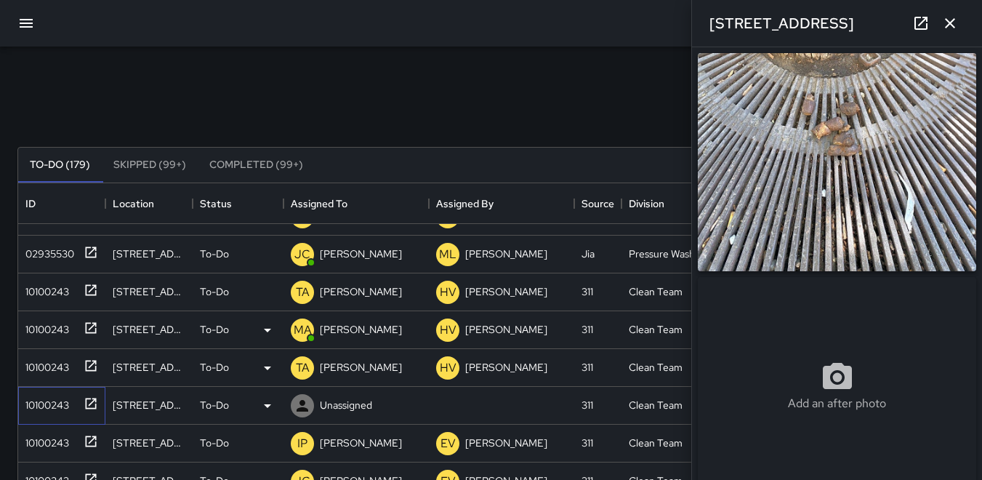
click at [56, 400] on div "10100243" at bounding box center [44, 402] width 49 height 20
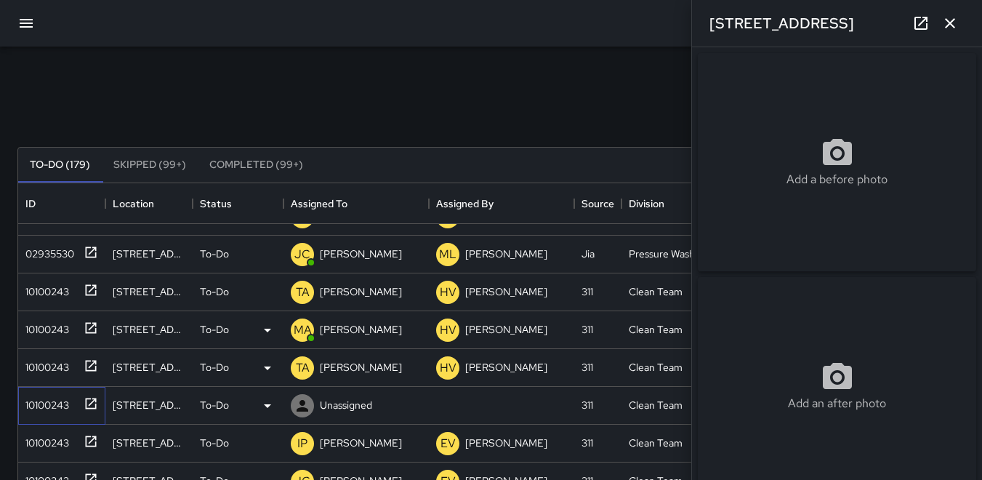
type input "**********"
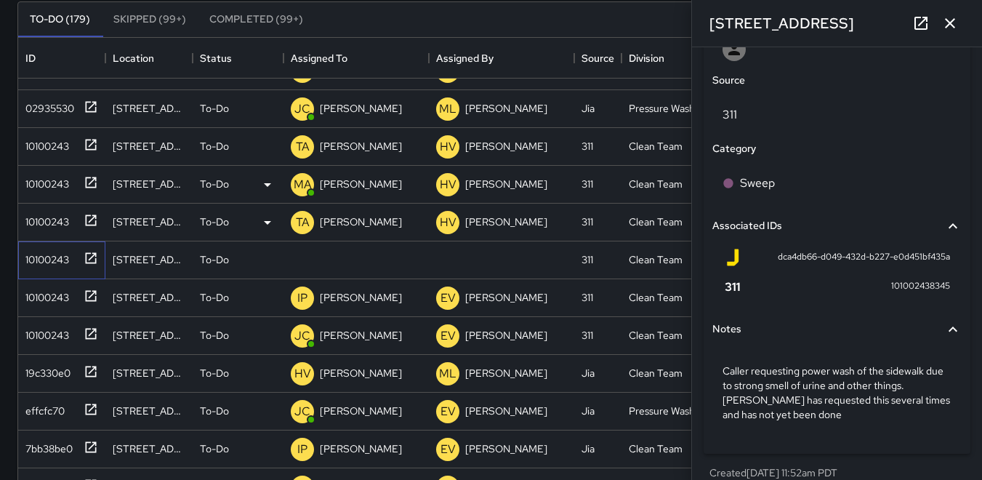
scroll to position [825, 0]
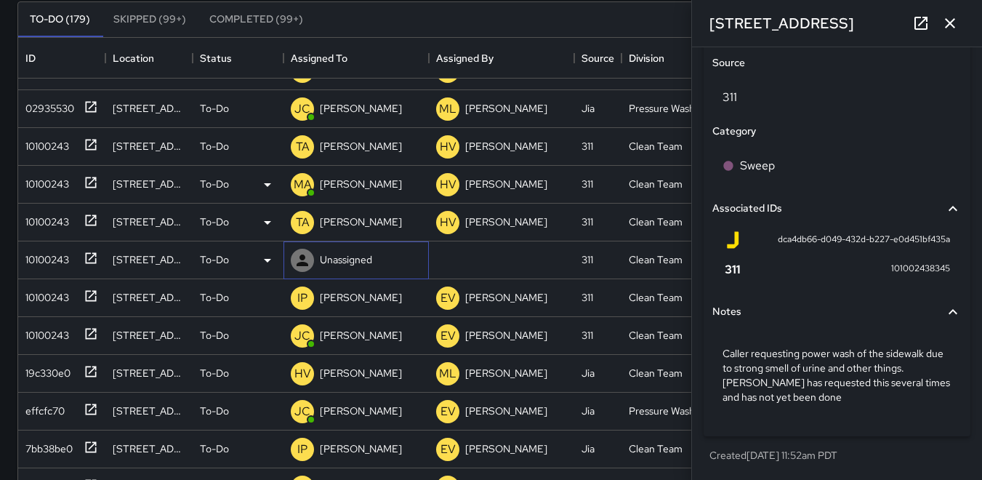
click at [305, 262] on icon at bounding box center [303, 261] width 12 height 12
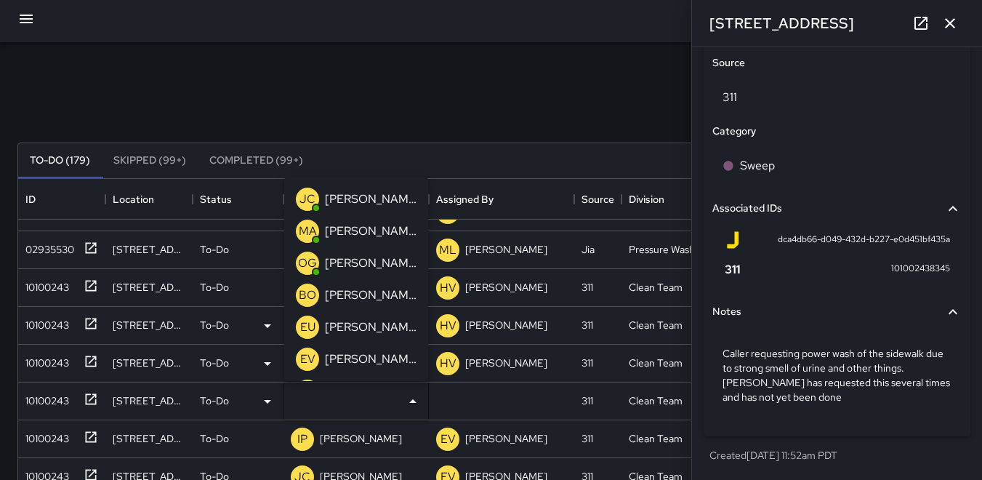
scroll to position [0, 0]
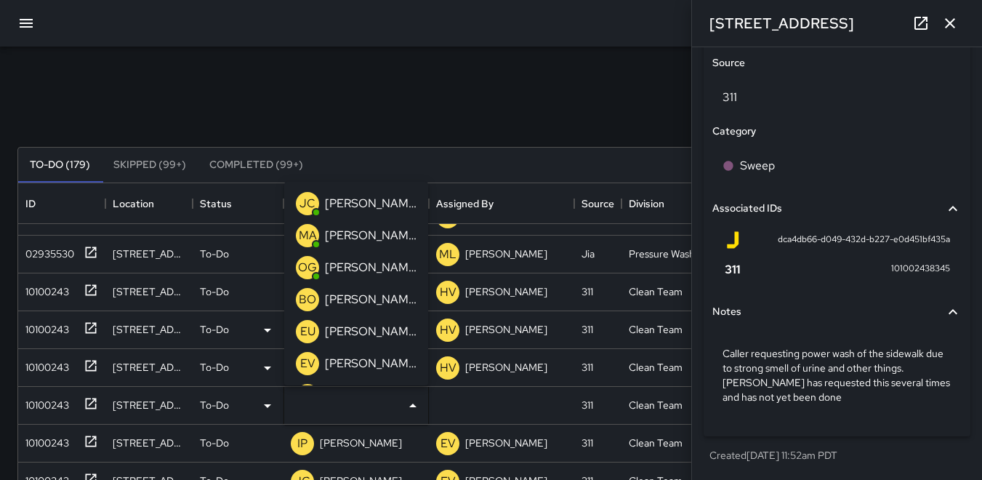
click at [309, 206] on p "JC" at bounding box center [308, 203] width 16 height 17
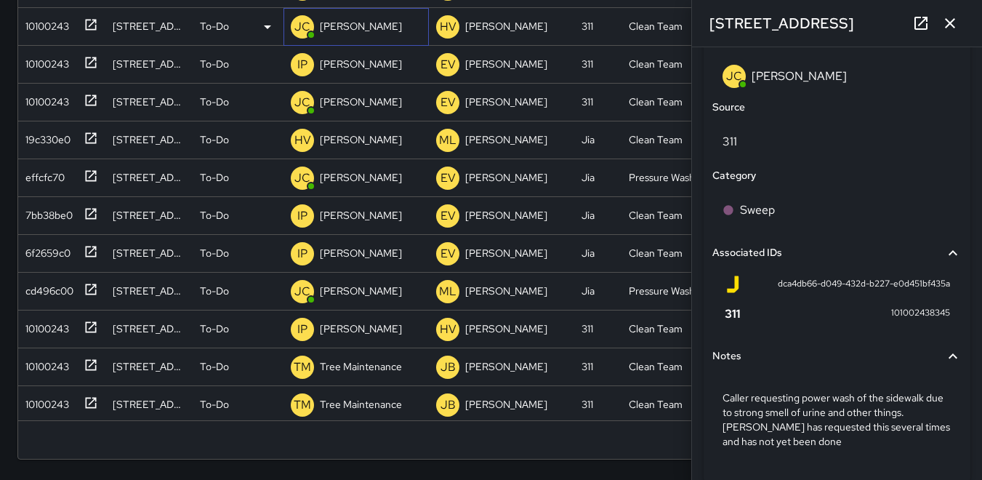
scroll to position [820, 0]
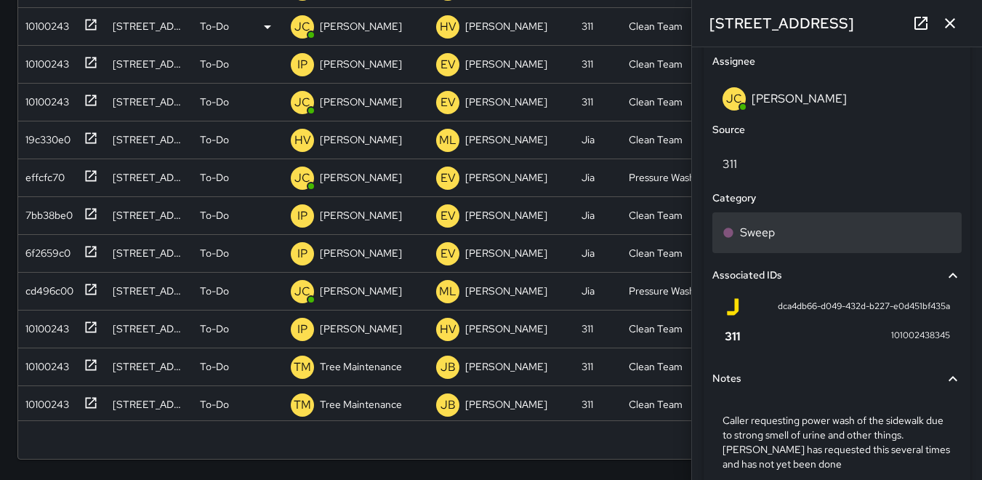
click at [756, 232] on p "Sweep" at bounding box center [757, 232] width 35 height 17
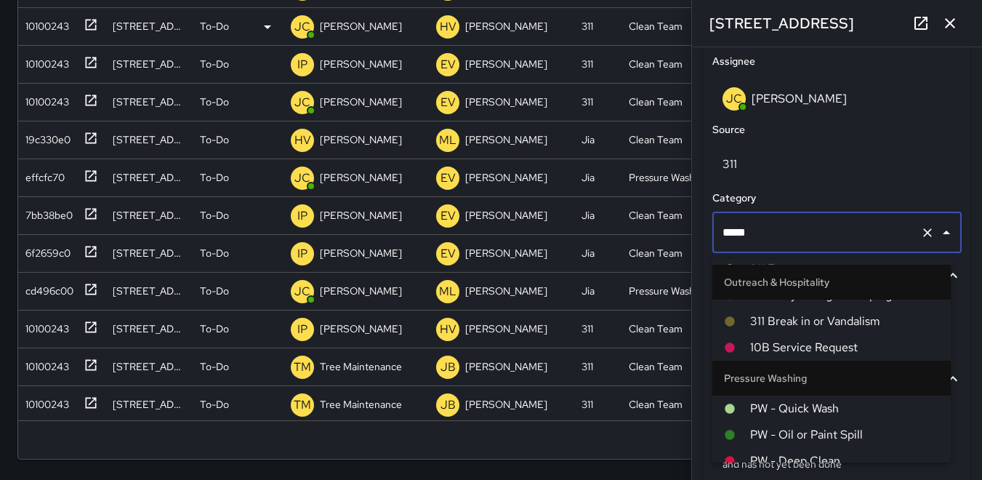
scroll to position [1236, 0]
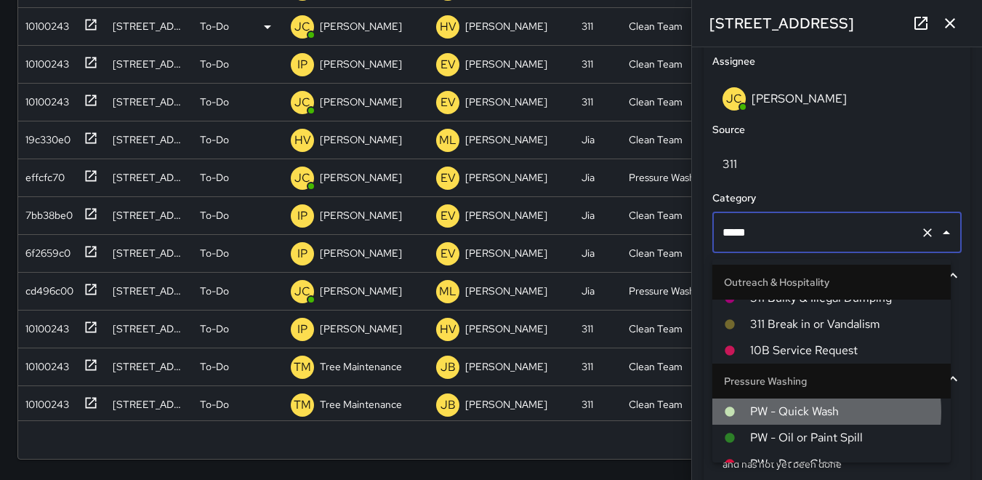
click at [806, 412] on span "PW - Quick Wash" at bounding box center [844, 411] width 189 height 17
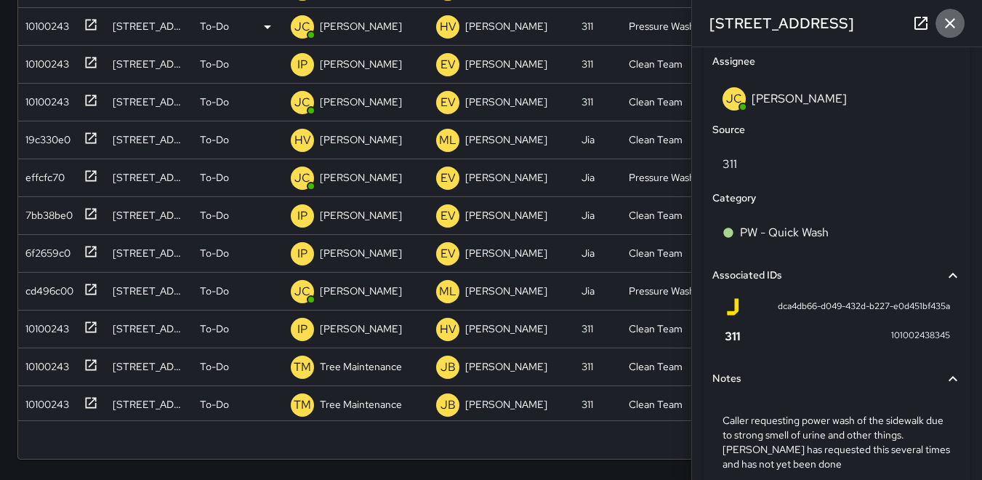
click at [953, 22] on icon "button" at bounding box center [950, 23] width 10 height 10
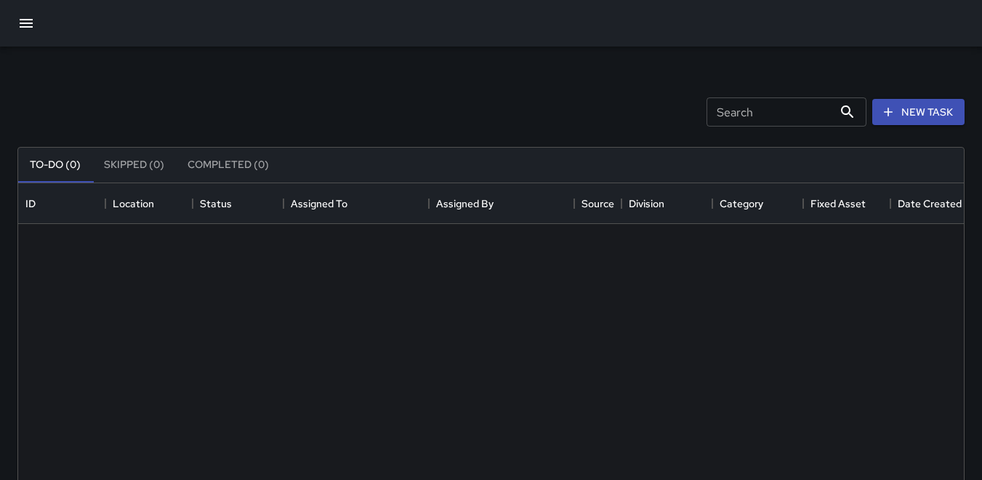
scroll to position [605, 935]
